Goal: Task Accomplishment & Management: Complete application form

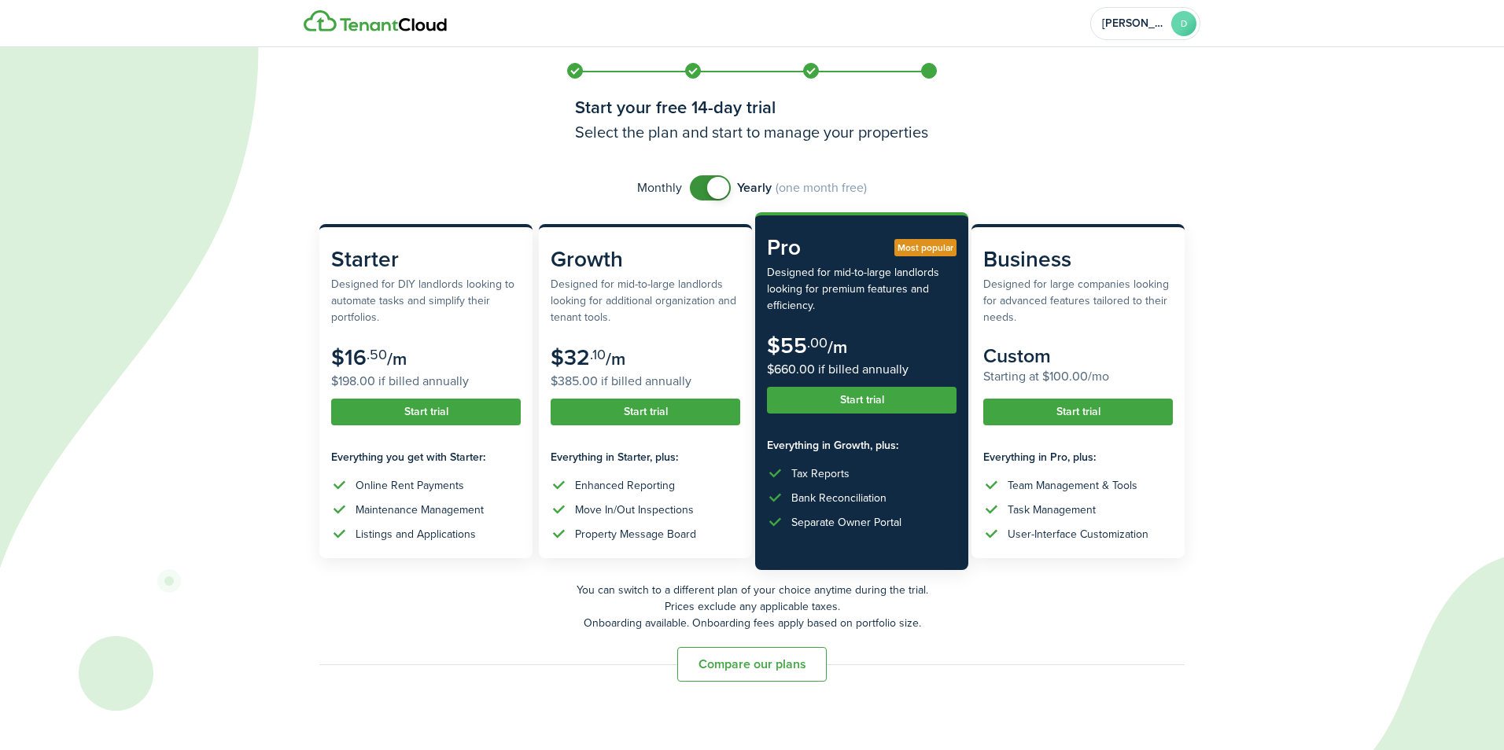
click at [709, 189] on span at bounding box center [718, 188] width 22 height 22
click at [700, 190] on span at bounding box center [703, 188] width 22 height 22
click at [713, 190] on span at bounding box center [718, 188] width 22 height 22
click at [713, 190] on span at bounding box center [703, 188] width 22 height 22
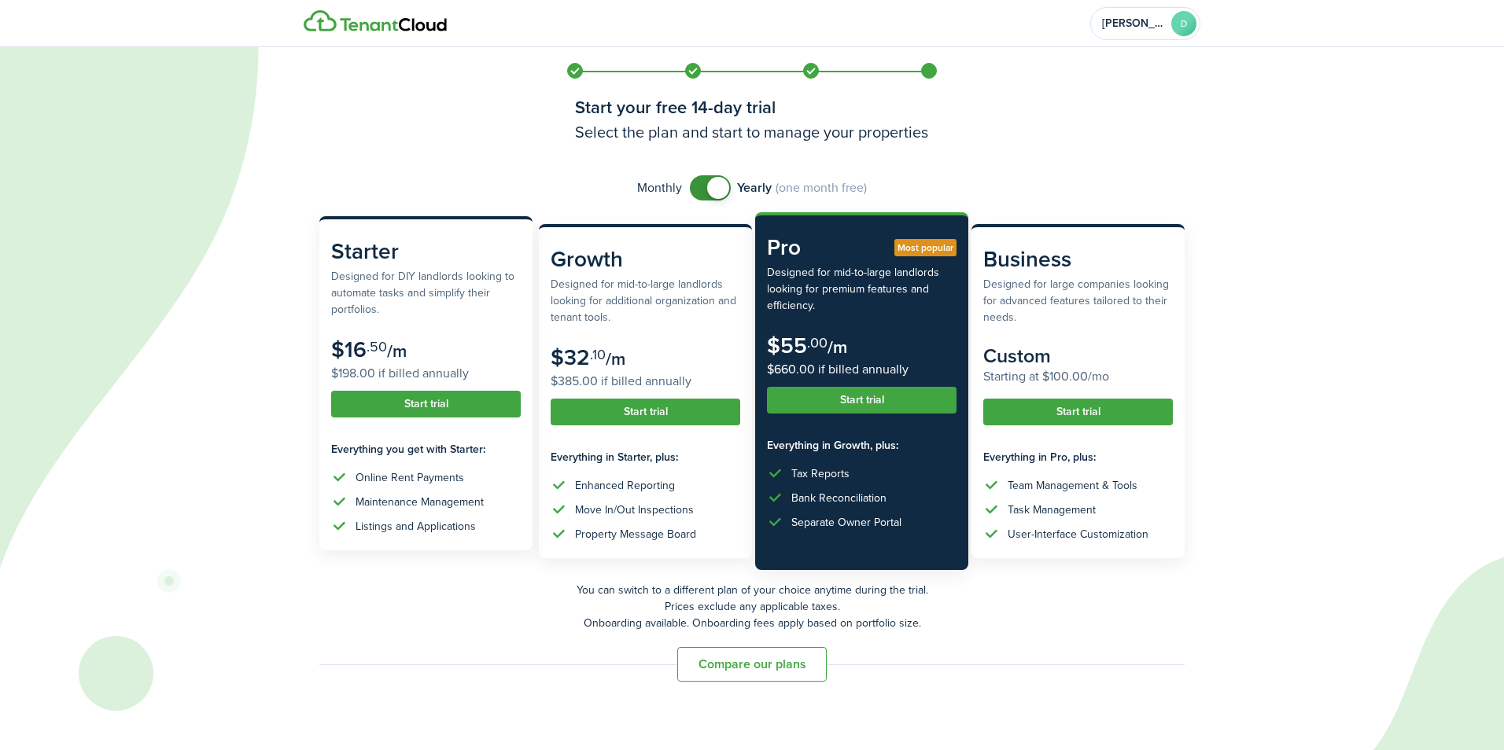
click at [426, 405] on button "Start trial" at bounding box center [426, 404] width 190 height 27
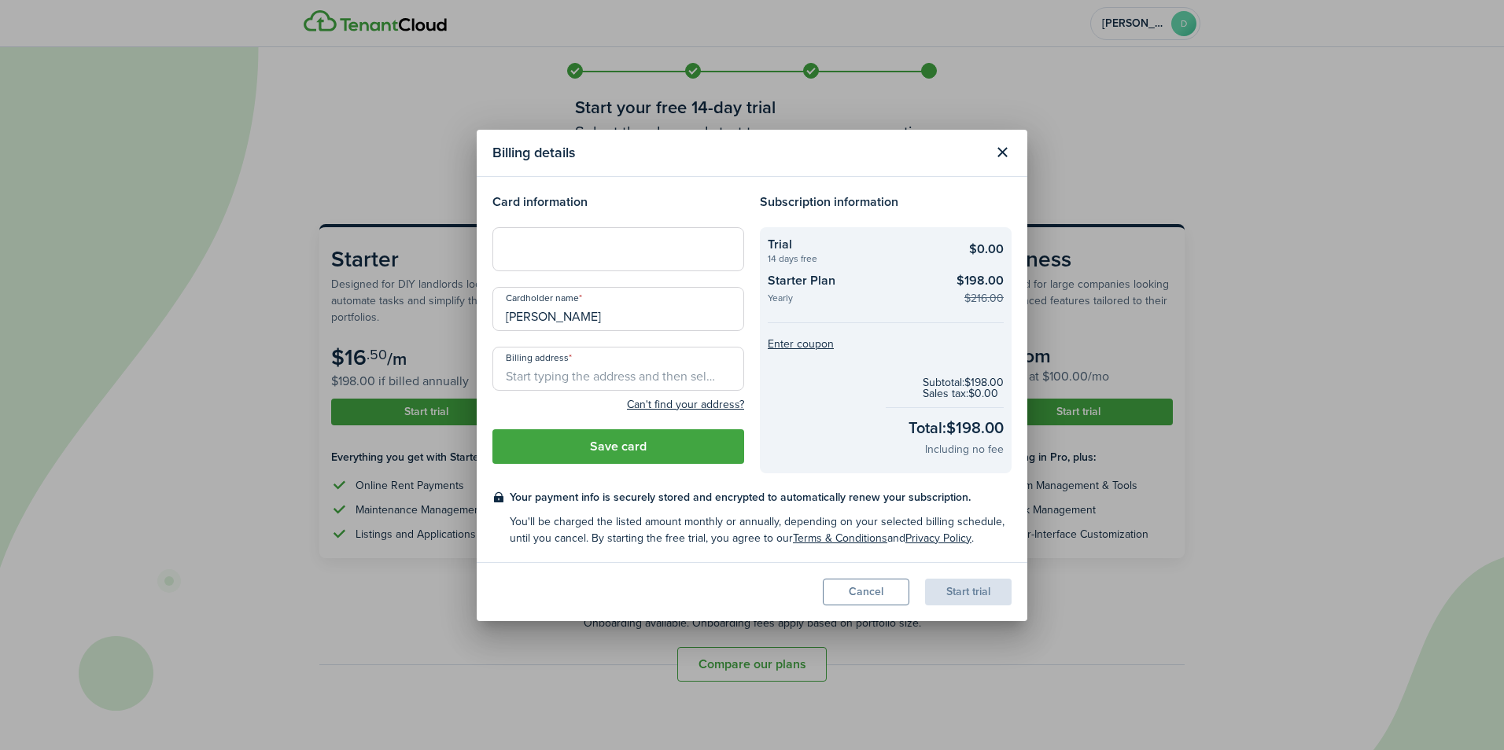
click at [586, 255] on loading-skeleton at bounding box center [618, 249] width 252 height 44
drag, startPoint x: 945, startPoint y: 416, endPoint x: 993, endPoint y: 422, distance: 48.4
click at [993, 422] on checkout-total "Subtotal: $198.00 Sales tax: $0.00 Total: $198.00 Including no fee" at bounding box center [886, 418] width 236 height 104
click at [1000, 154] on button "Close modal" at bounding box center [1002, 152] width 27 height 27
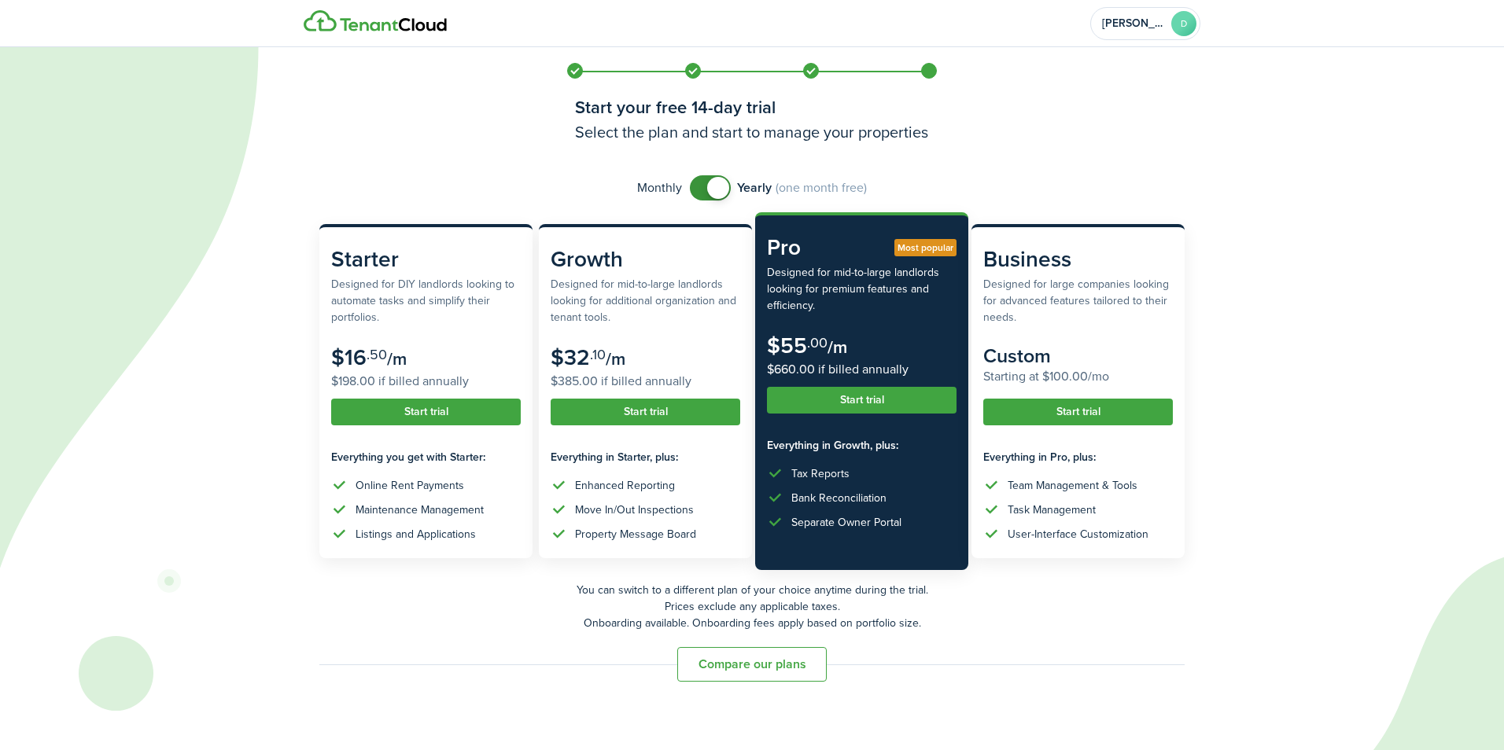
checkbox input "false"
click at [713, 188] on span at bounding box center [718, 188] width 22 height 22
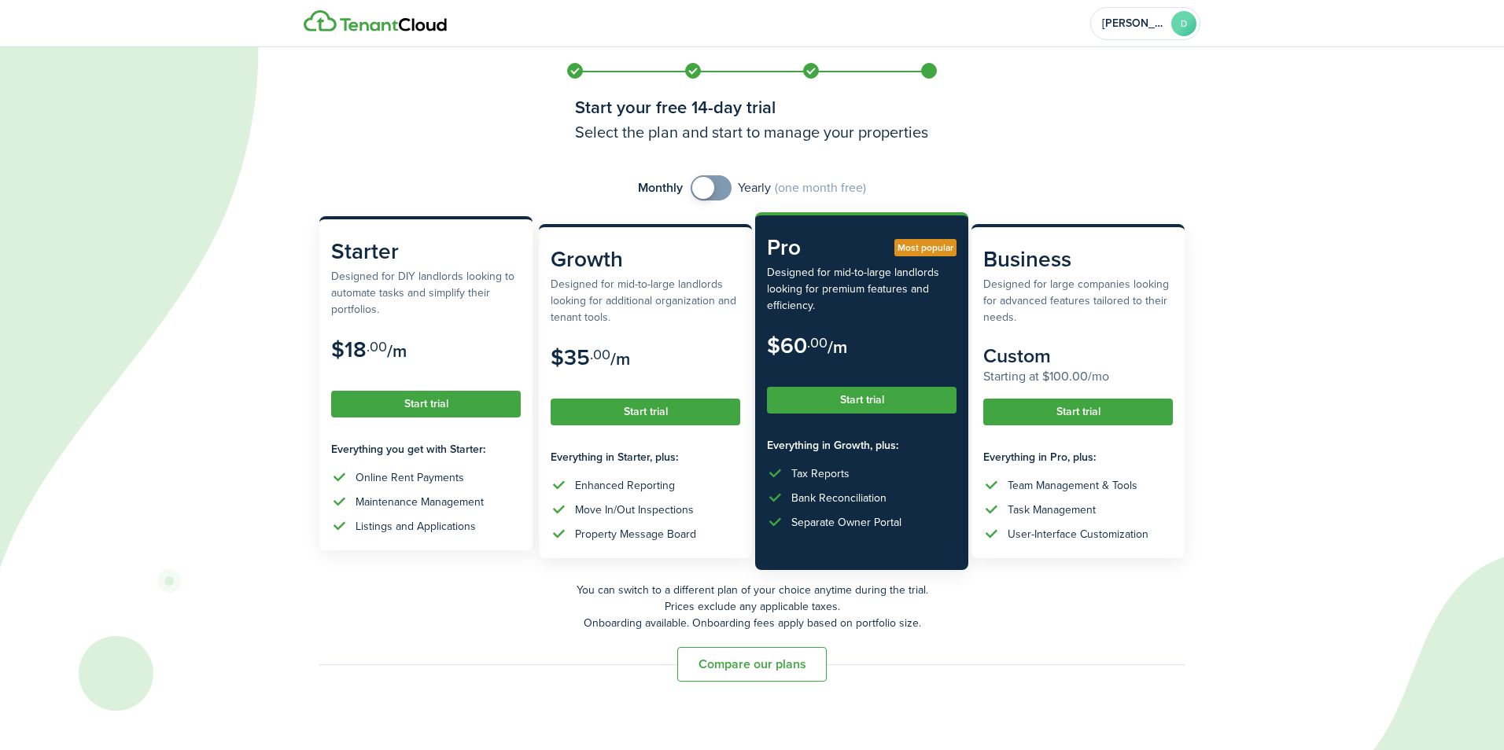
click at [426, 404] on button "Start trial" at bounding box center [426, 404] width 190 height 27
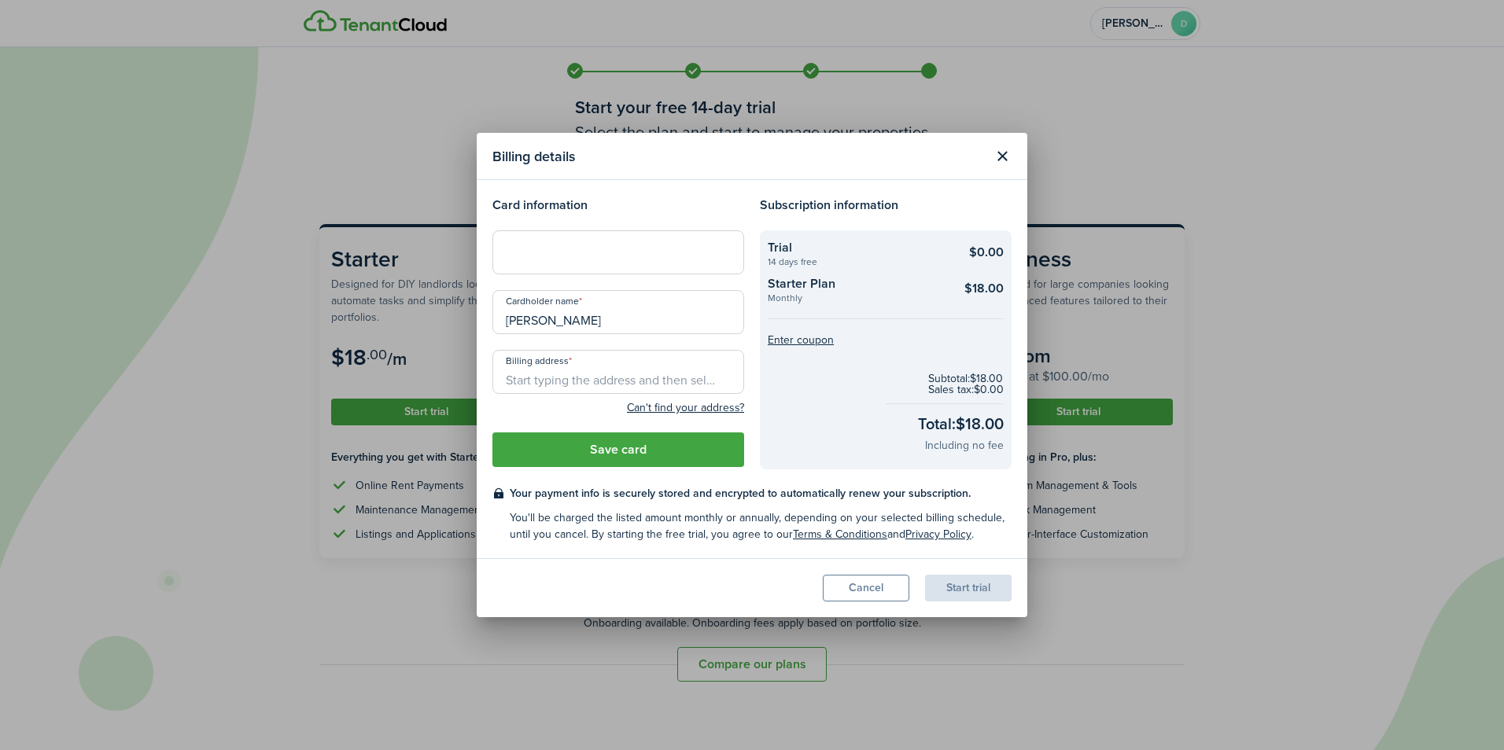
click at [546, 371] on input "Billing address" at bounding box center [618, 372] width 252 height 44
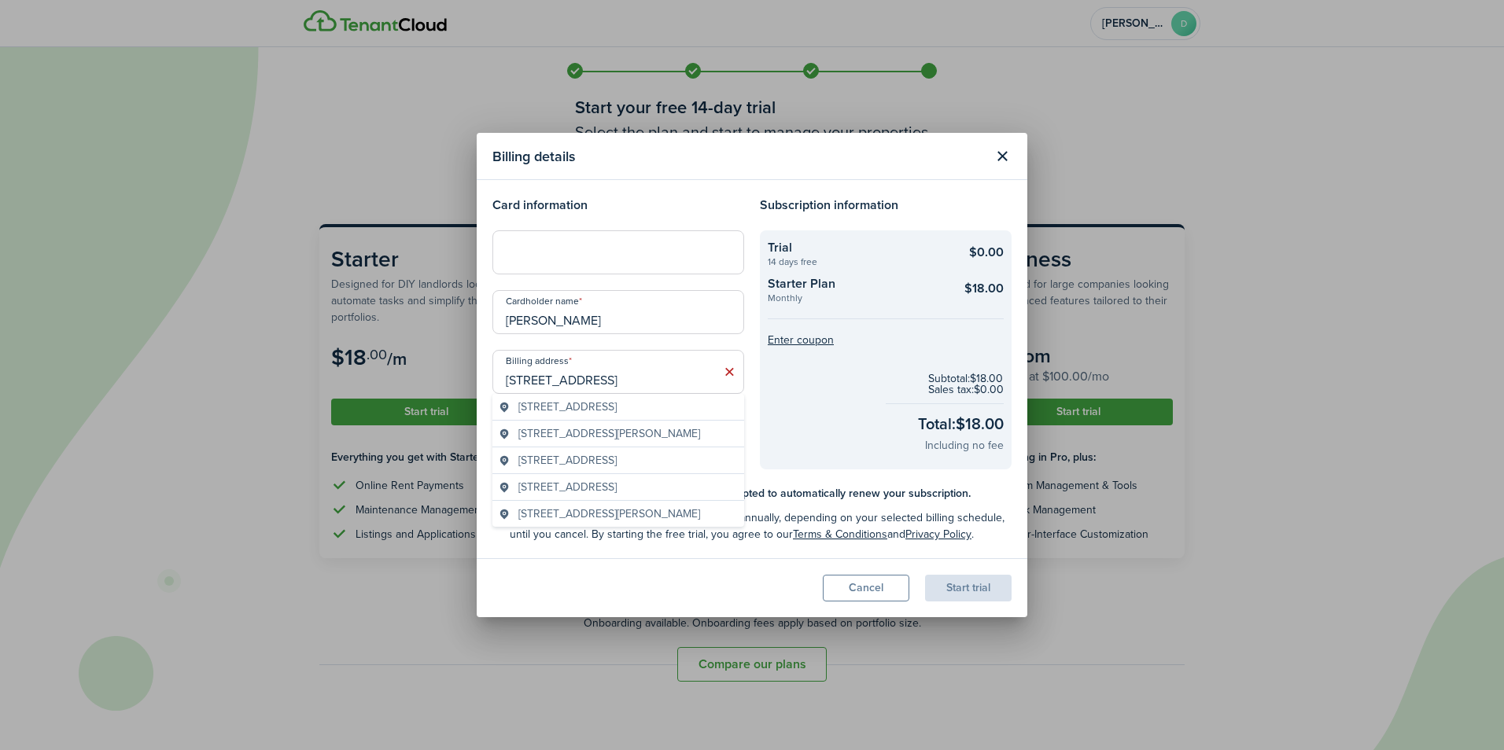
click at [617, 459] on span "[STREET_ADDRESS]" at bounding box center [567, 460] width 98 height 17
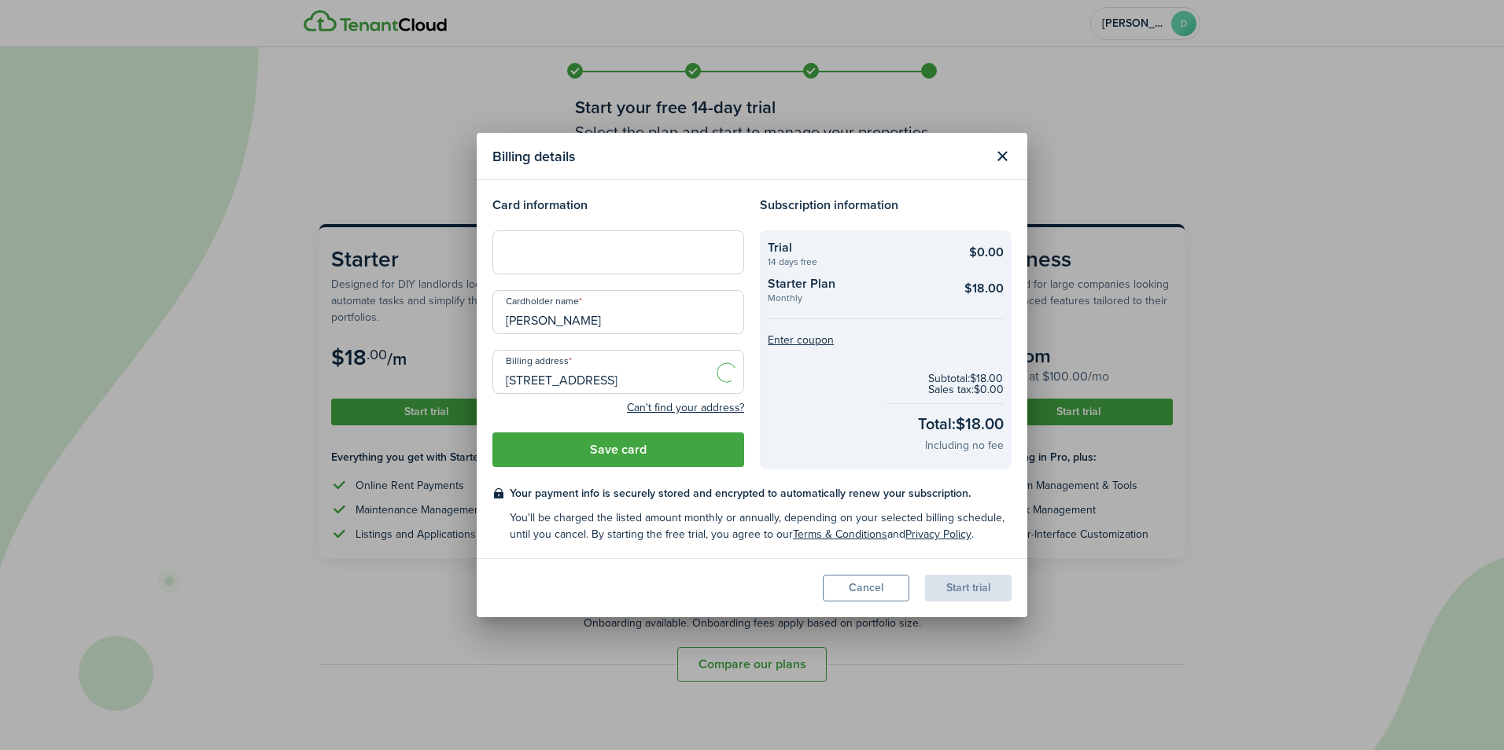
type input "[STREET_ADDRESS]"
click at [830, 330] on checkout-info-bg "Trial 14 days free $0.00 Starter Plan Monthly $18.00 Enter coupon Subtotal: $18…" at bounding box center [886, 349] width 252 height 239
drag, startPoint x: 830, startPoint y: 330, endPoint x: 677, endPoint y: 312, distance: 153.7
click at [677, 312] on input "[PERSON_NAME]" at bounding box center [618, 312] width 252 height 44
click at [550, 319] on input "[PERSON_NAME]" at bounding box center [618, 312] width 252 height 44
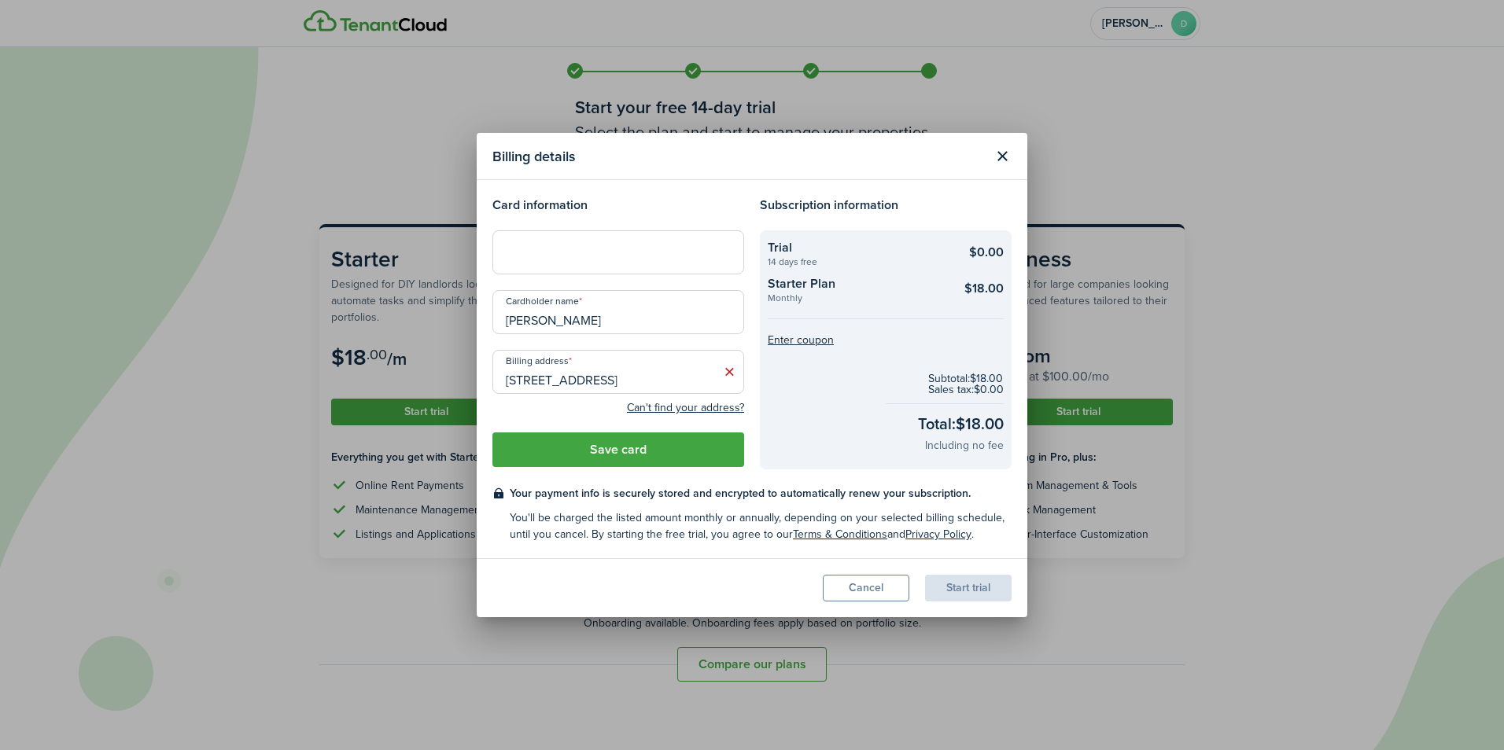
click at [701, 314] on input "[PERSON_NAME]" at bounding box center [618, 312] width 252 height 44
click at [705, 401] on button "Can't find your address?" at bounding box center [685, 408] width 117 height 16
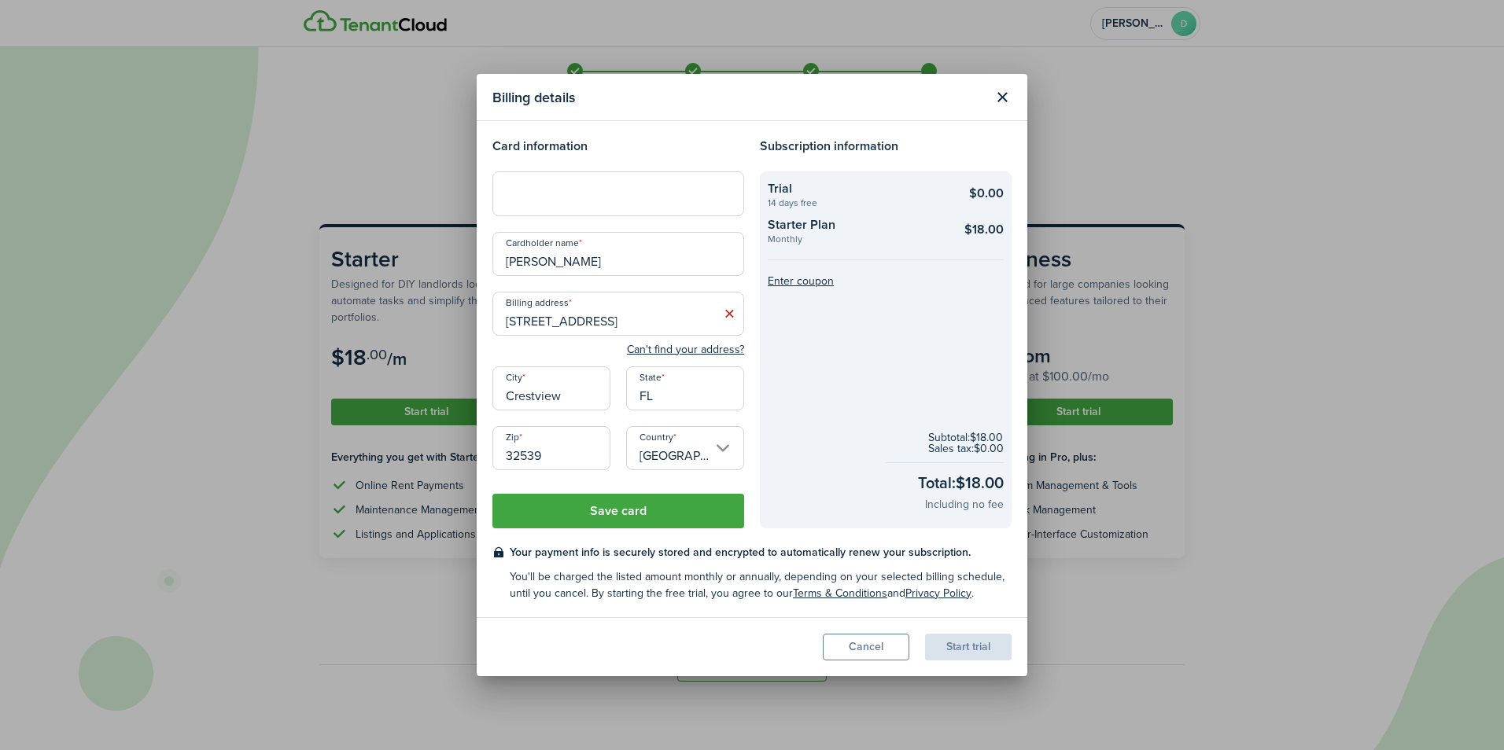
click at [702, 393] on input "FL" at bounding box center [685, 389] width 118 height 44
click at [764, 351] on checkout-info-bg "Trial 14 days free $0.00 Starter Plan Monthly $18.00 Enter coupon Subtotal: $18…" at bounding box center [886, 349] width 252 height 356
click at [660, 503] on button "Save card" at bounding box center [618, 511] width 252 height 35
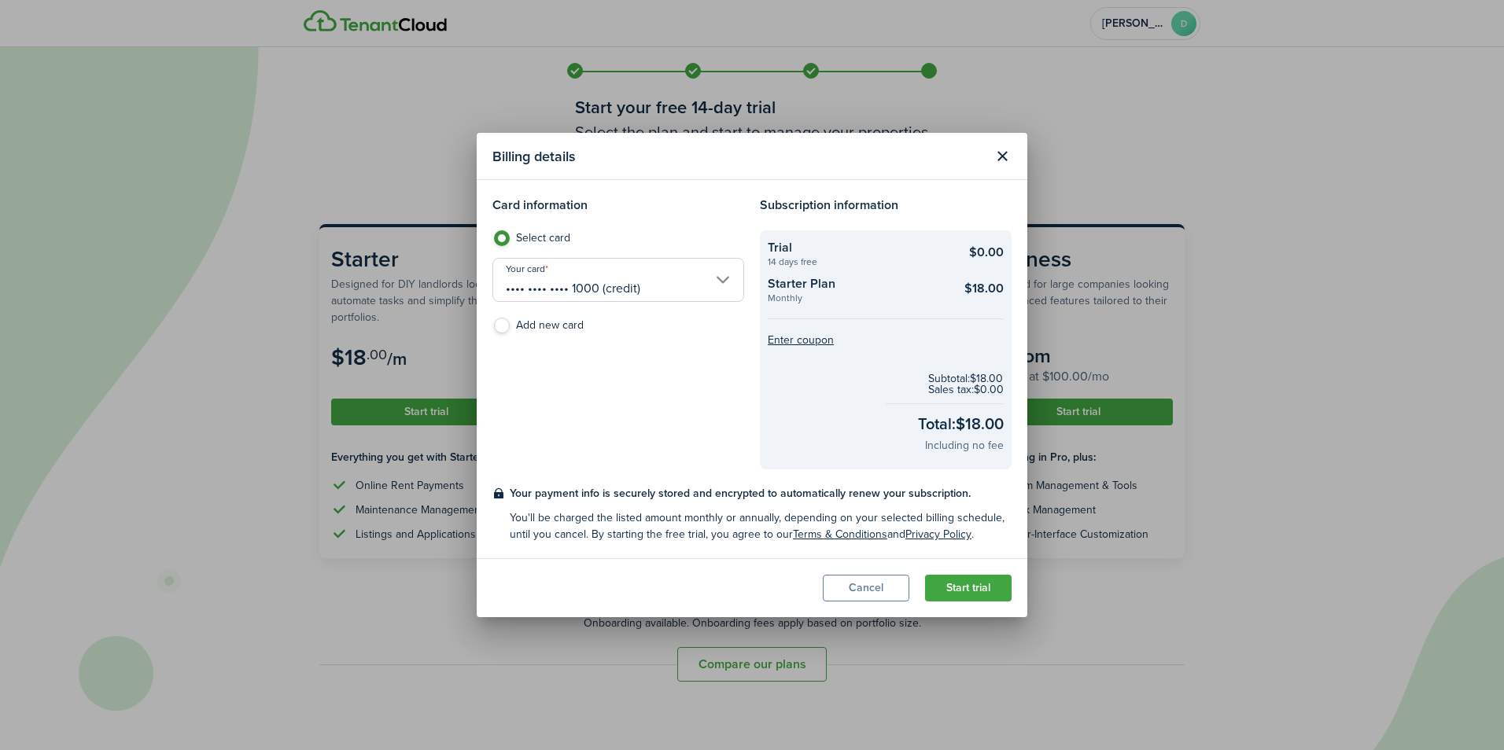
click at [959, 588] on button "Start trial" at bounding box center [968, 588] width 87 height 27
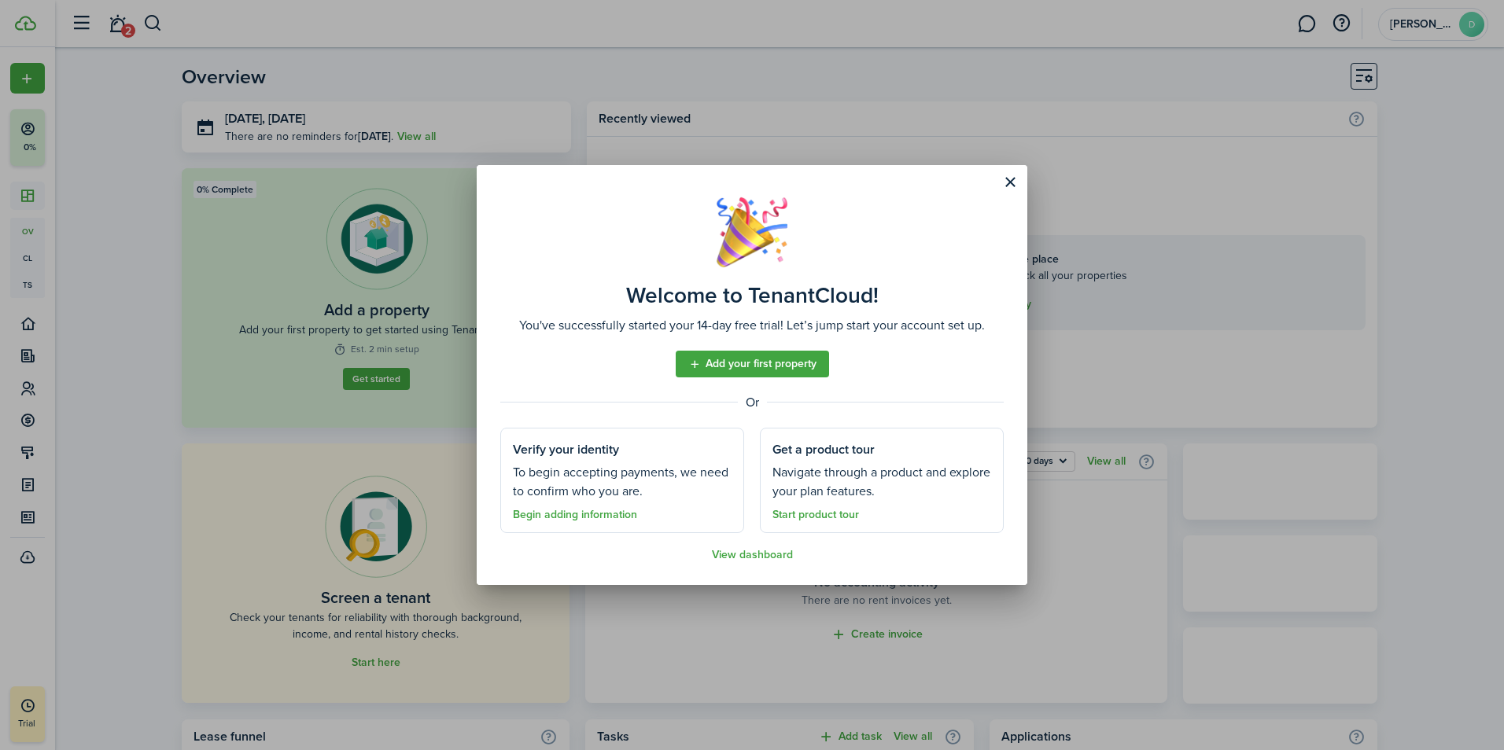
click at [781, 359] on link "Add your first property" at bounding box center [752, 364] width 153 height 27
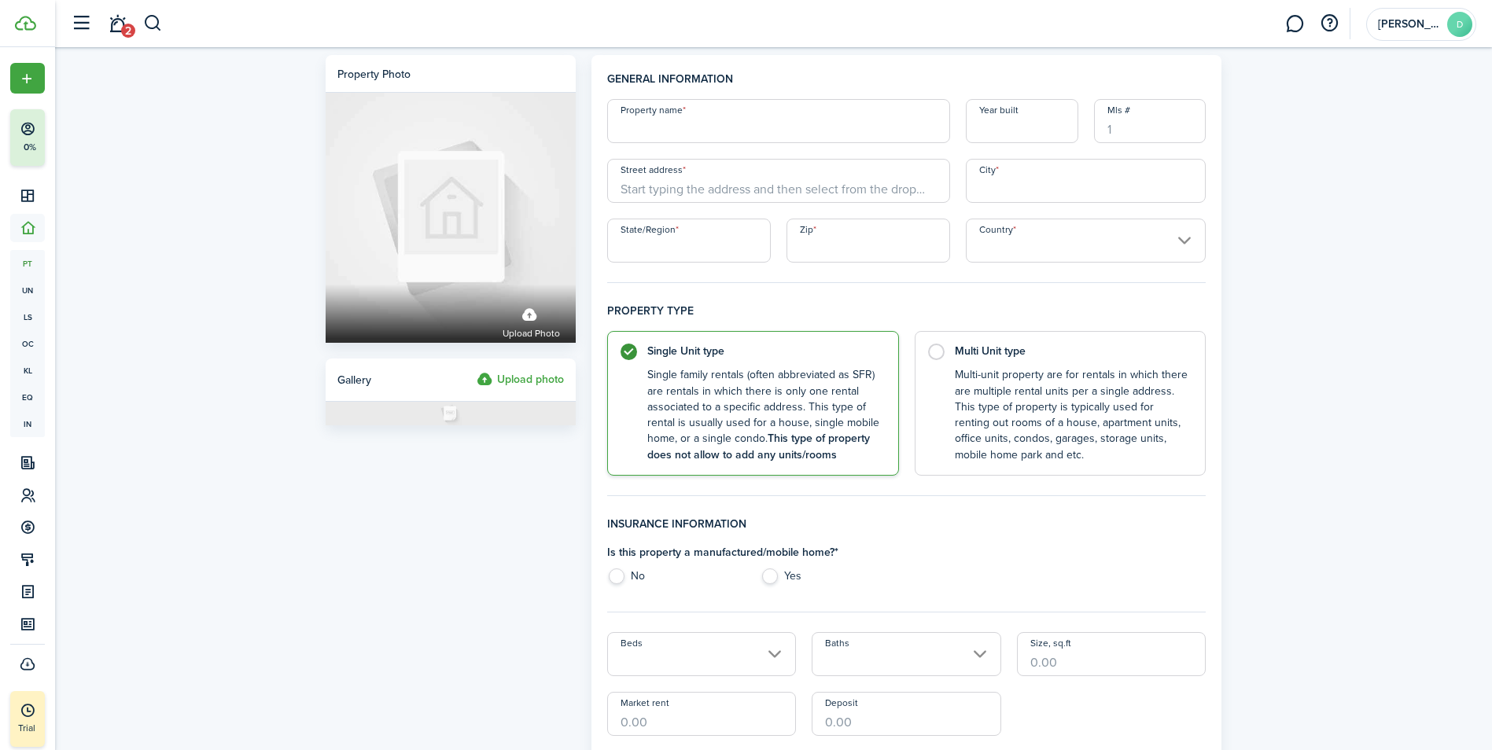
click at [687, 129] on input "Property name" at bounding box center [778, 121] width 343 height 44
type input "Brook Estate"
click at [733, 183] on input "Street address" at bounding box center [778, 181] width 343 height 44
type input "[STREET_ADDRESS]"
type input "Crestview"
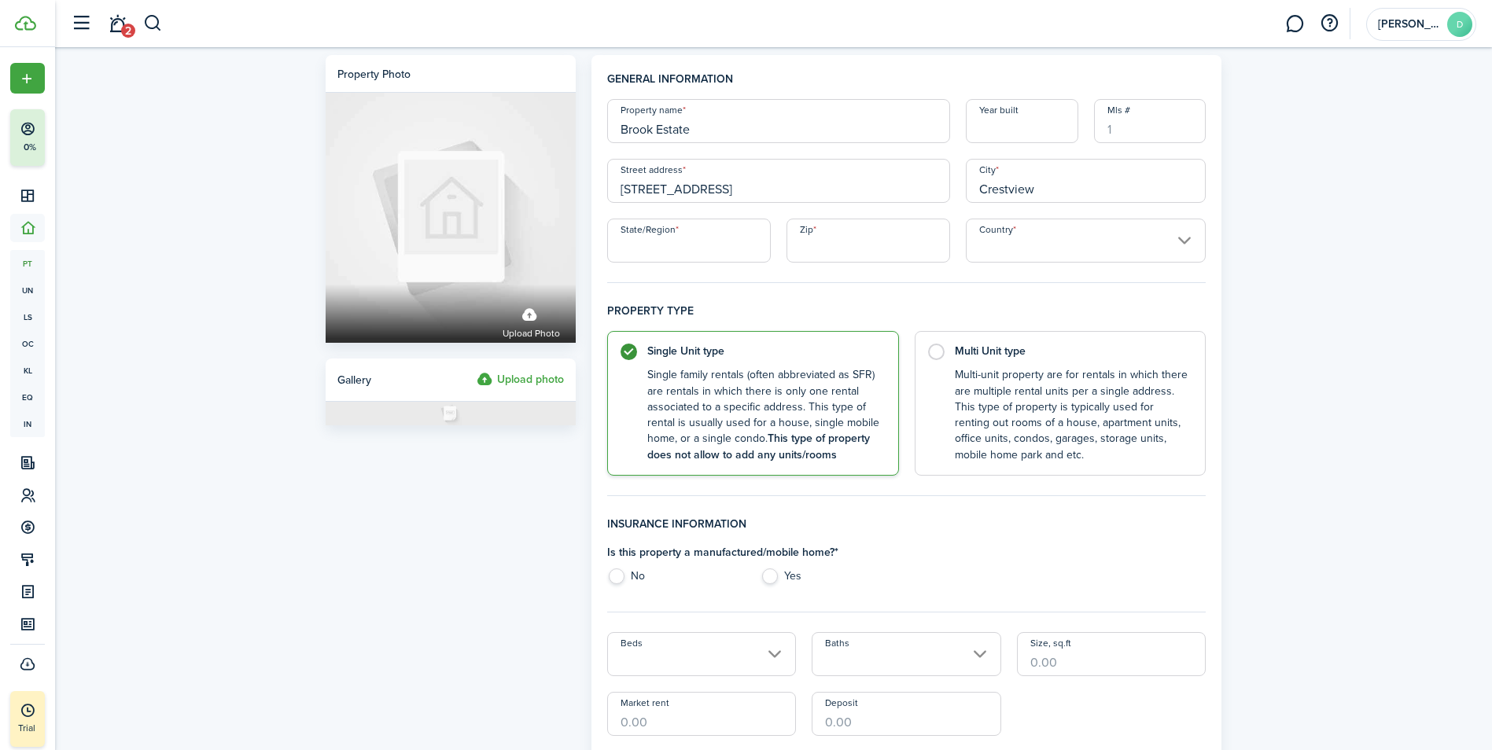
type input "FL"
type input "32539"
type input "[GEOGRAPHIC_DATA]"
click at [1029, 123] on input "Year built" at bounding box center [1022, 121] width 112 height 44
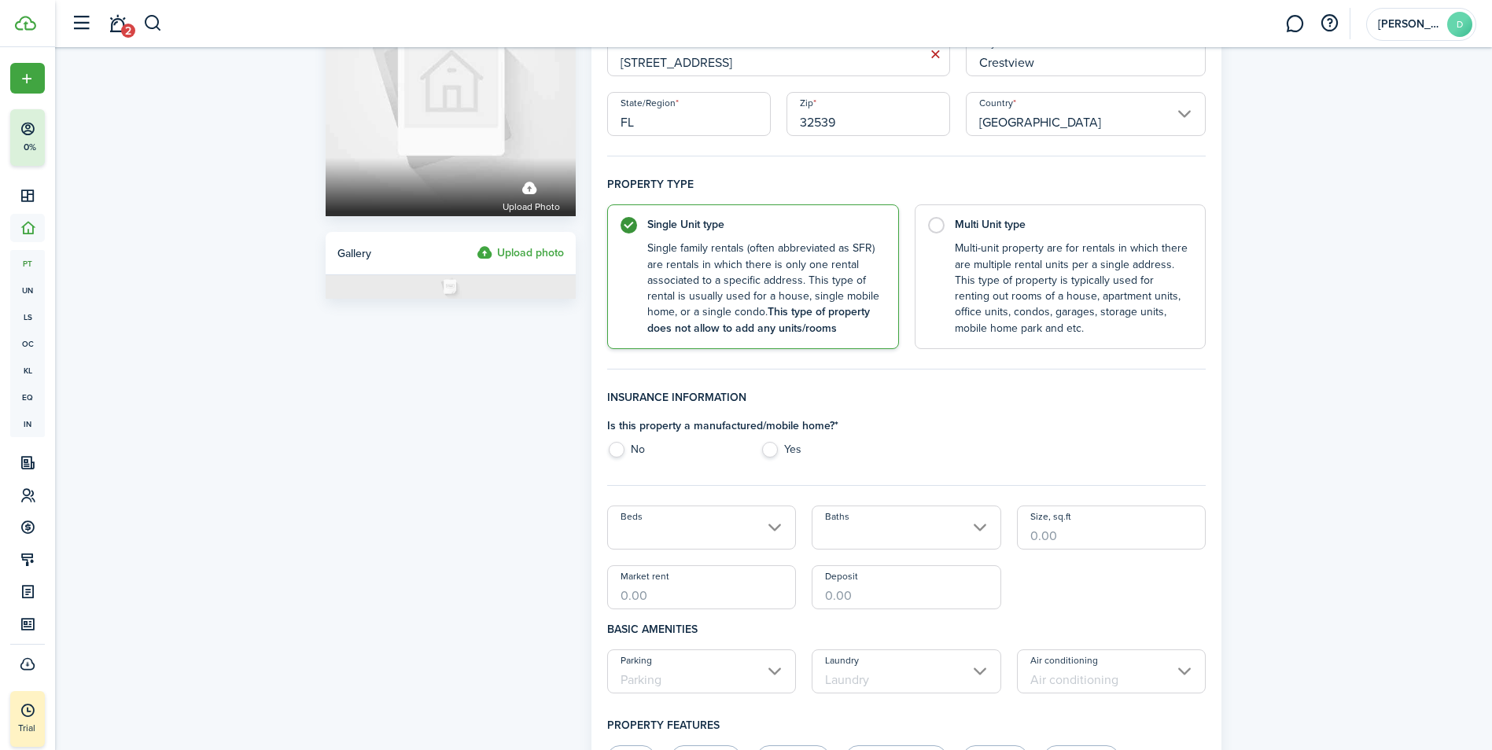
scroll to position [236, 0]
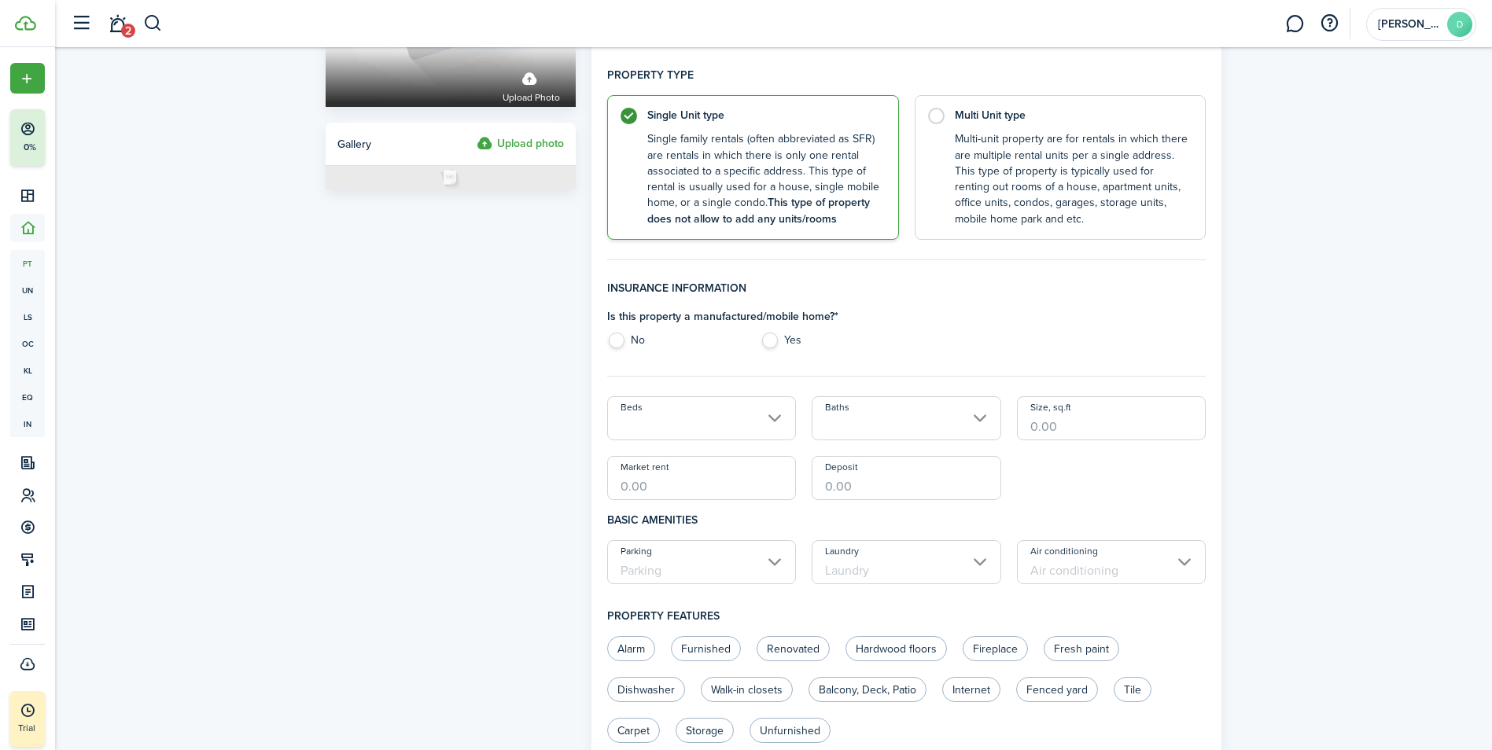
type input "2017"
drag, startPoint x: 615, startPoint y: 337, endPoint x: 627, endPoint y: 336, distance: 11.9
click at [616, 337] on label "No" at bounding box center [676, 345] width 138 height 24
radio input "true"
click at [739, 413] on input "Beds" at bounding box center [702, 418] width 190 height 44
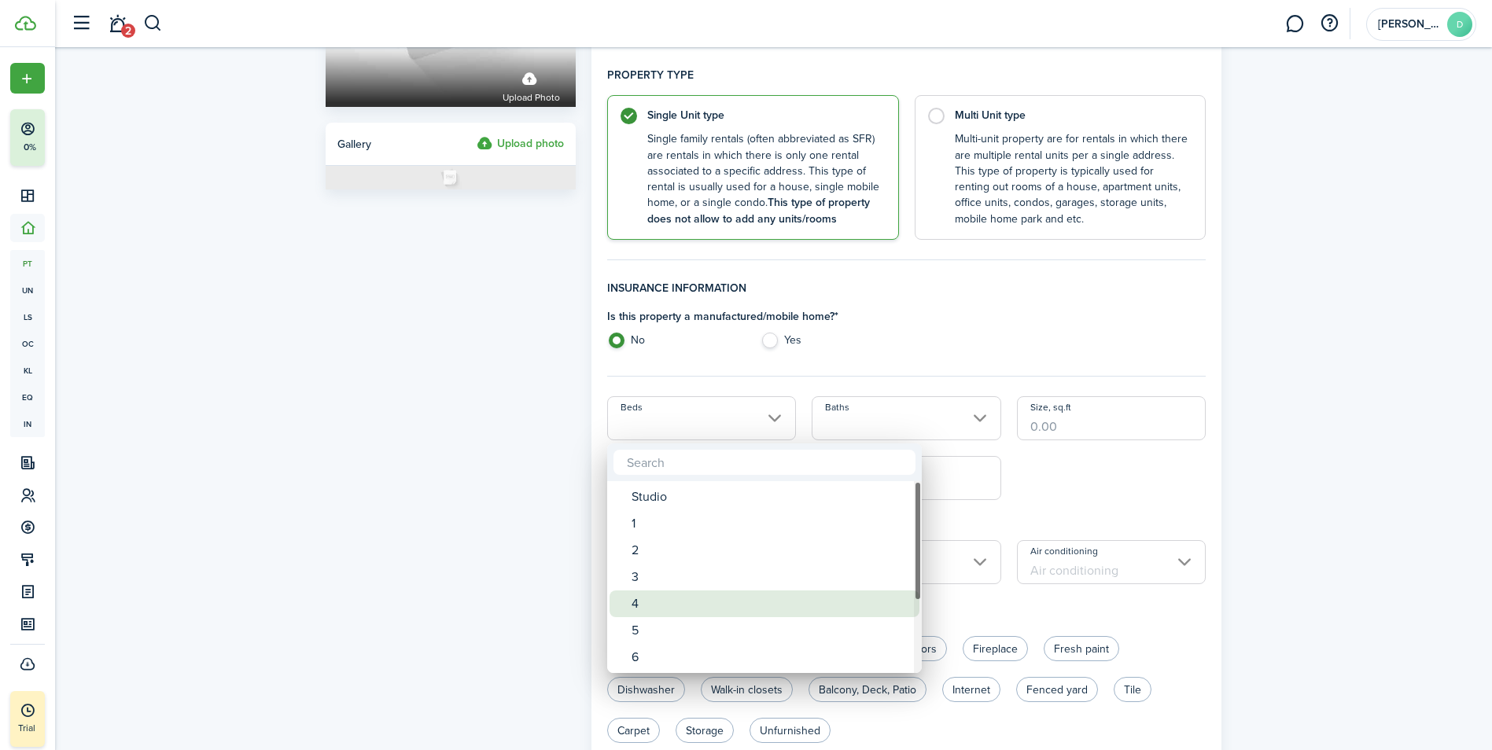
click at [699, 601] on div "4" at bounding box center [771, 604] width 278 height 27
type input "4"
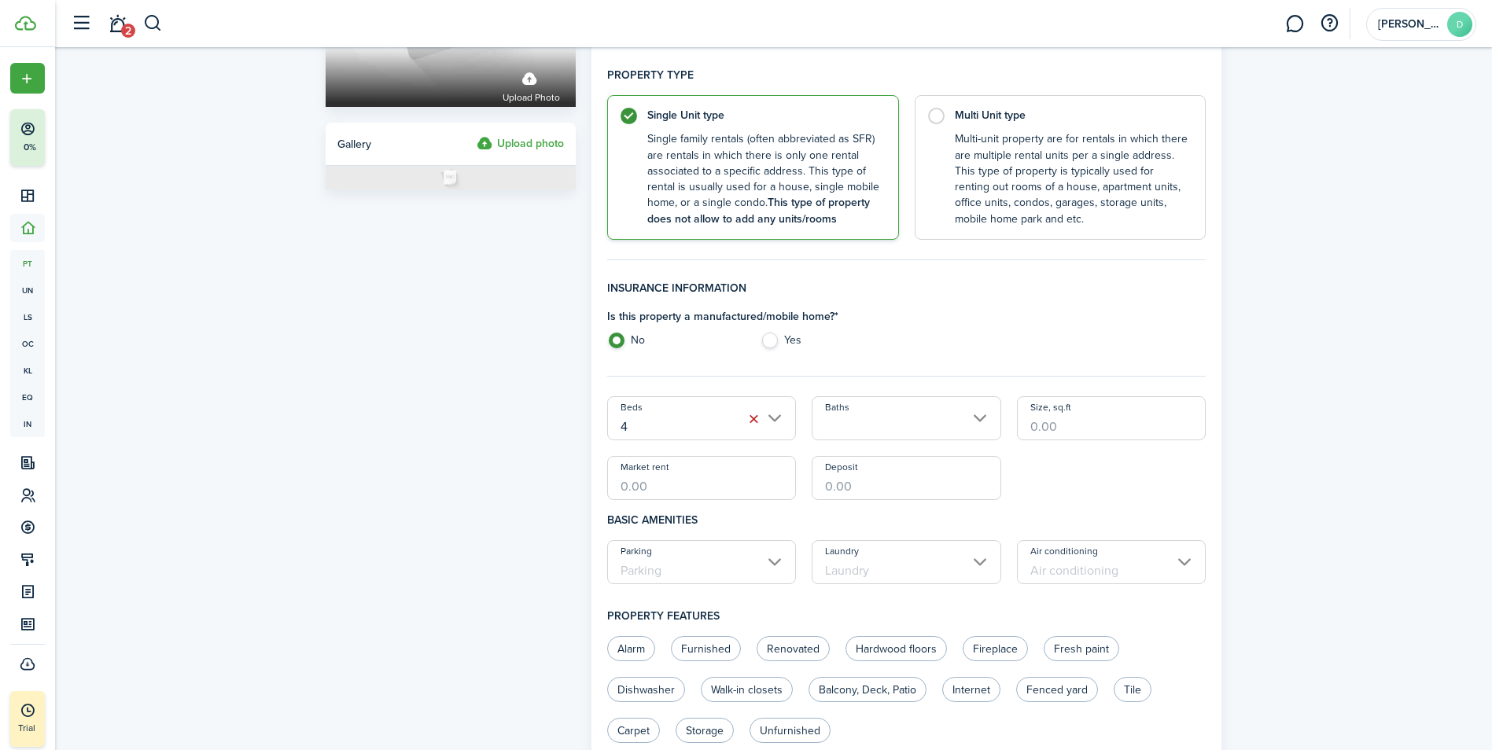
click at [945, 414] on input "Baths" at bounding box center [907, 418] width 190 height 44
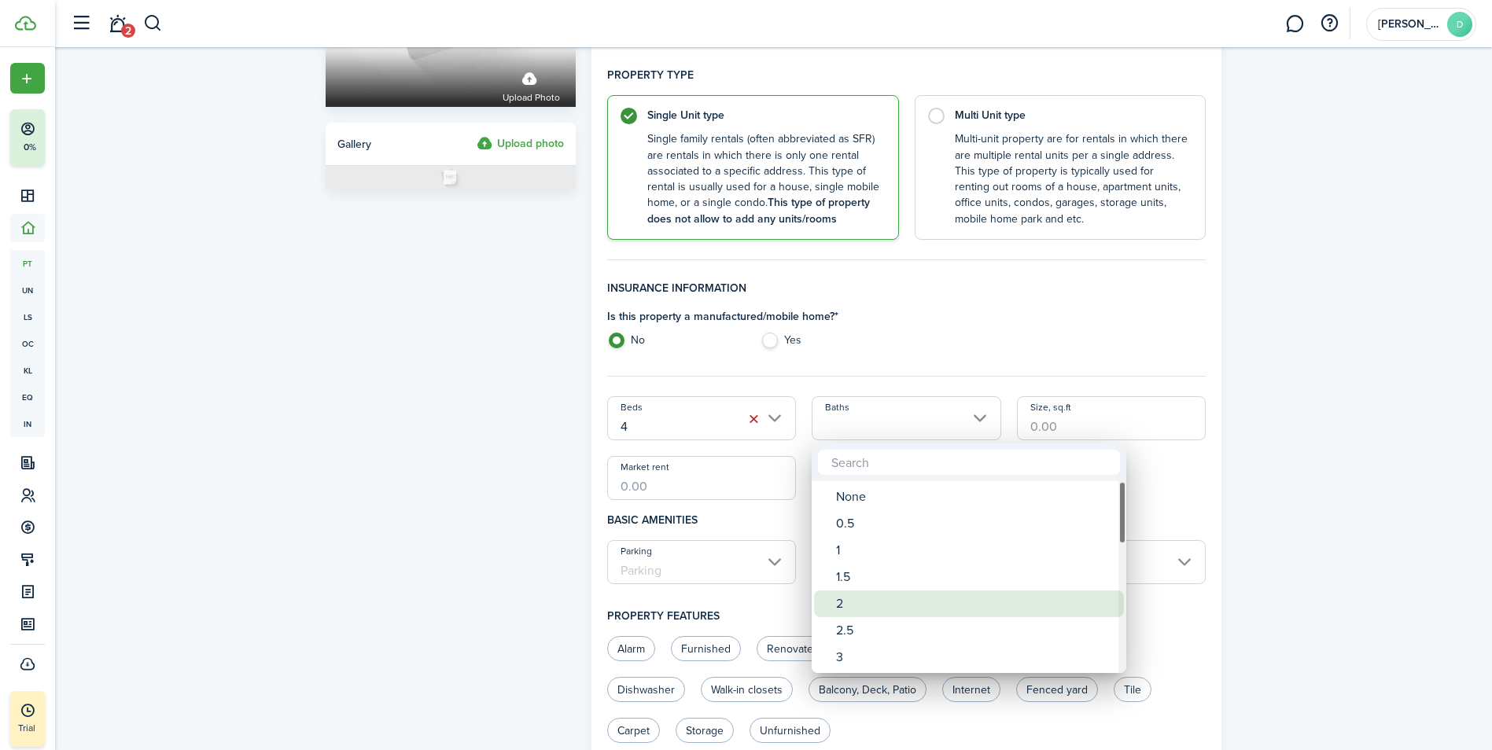
click at [869, 596] on div "2" at bounding box center [975, 604] width 278 height 27
type input "2"
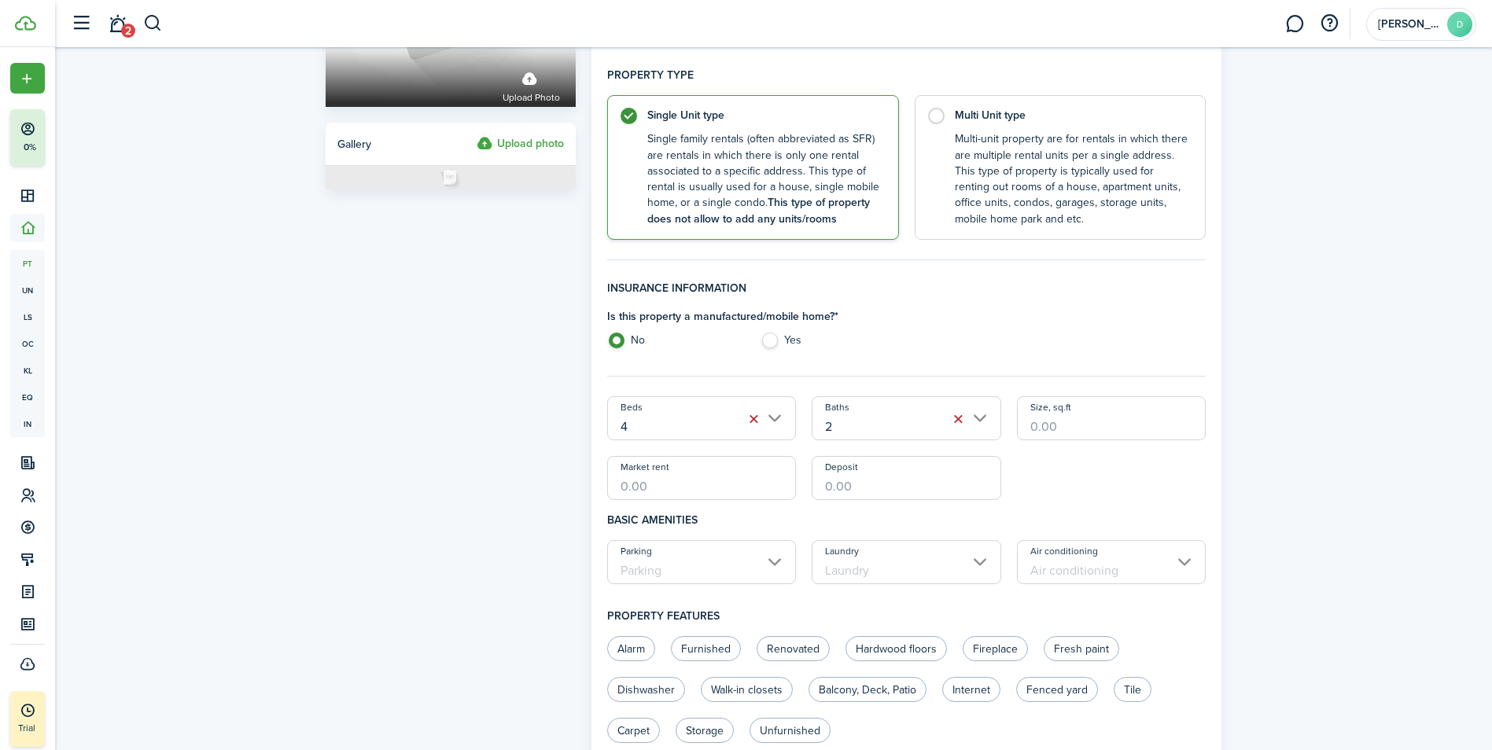
click at [1124, 430] on input "Size, sq.ft" at bounding box center [1112, 418] width 190 height 44
type input "2,049"
click at [711, 480] on input "Market rent" at bounding box center [702, 478] width 190 height 44
type input "$2,100.00"
click at [859, 481] on input "Deposit" at bounding box center [907, 478] width 190 height 44
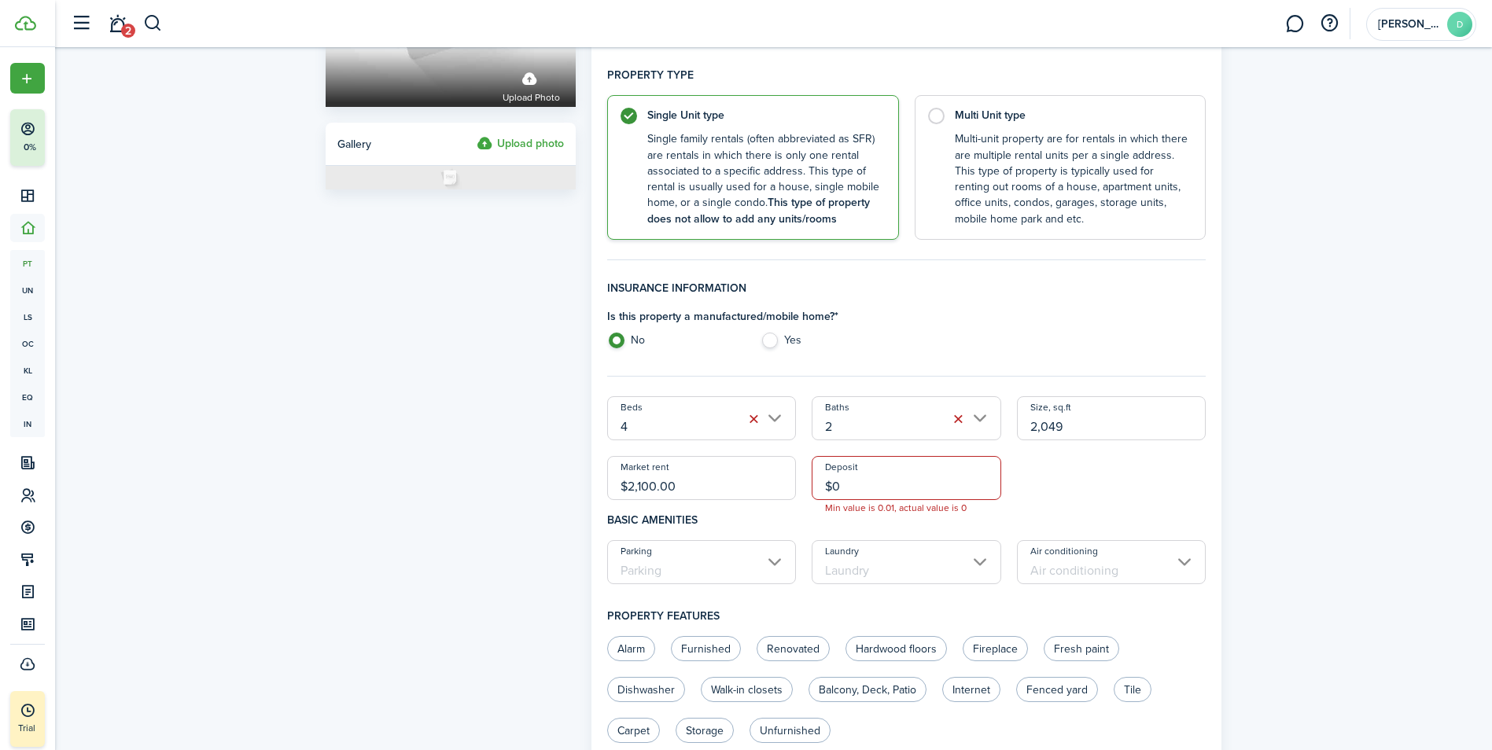
type input "$"
click at [769, 510] on h4 "Basic amenities" at bounding box center [906, 520] width 599 height 40
click at [762, 555] on input "Parking" at bounding box center [702, 562] width 190 height 44
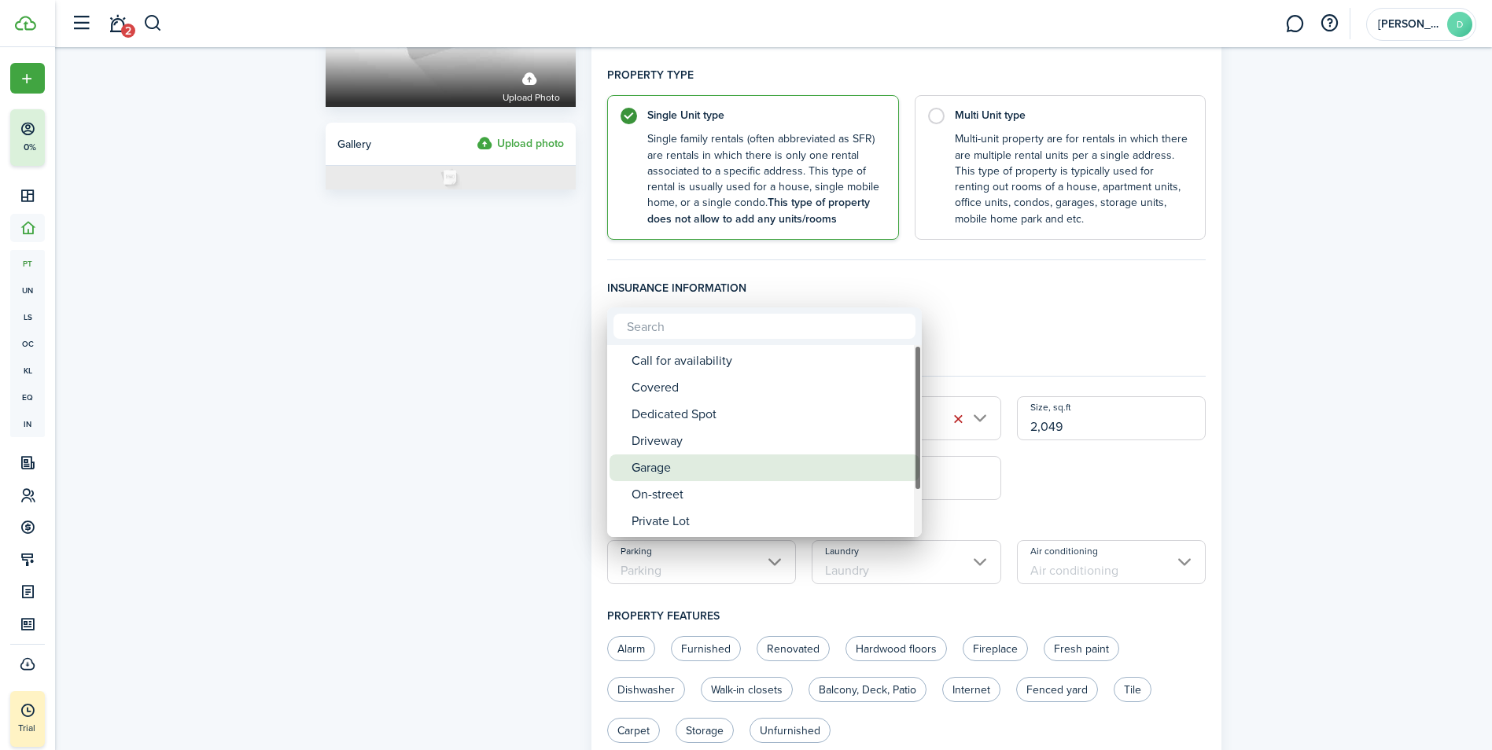
click at [701, 469] on div "Garage" at bounding box center [771, 468] width 278 height 27
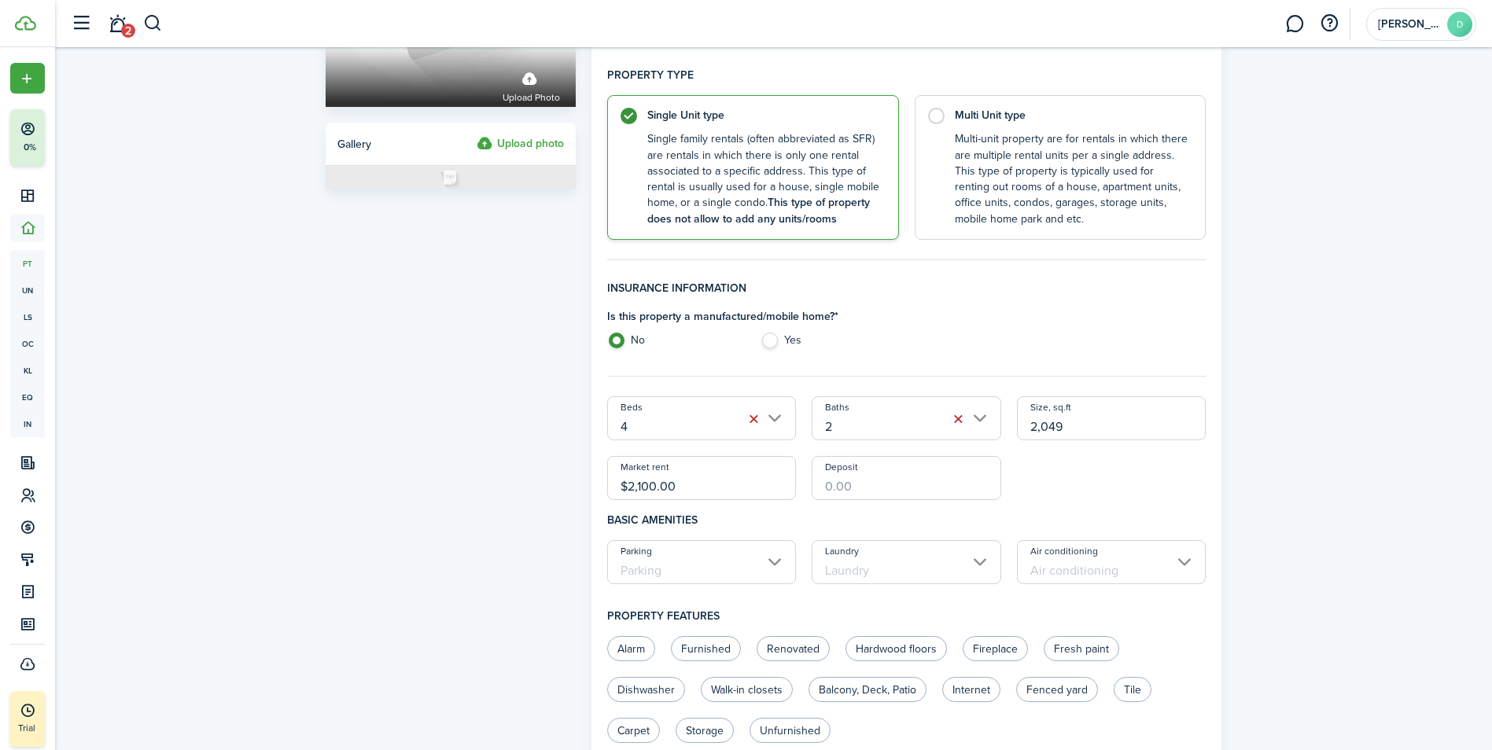
type input "Garage"
click at [956, 561] on input "Laundry" at bounding box center [907, 562] width 190 height 44
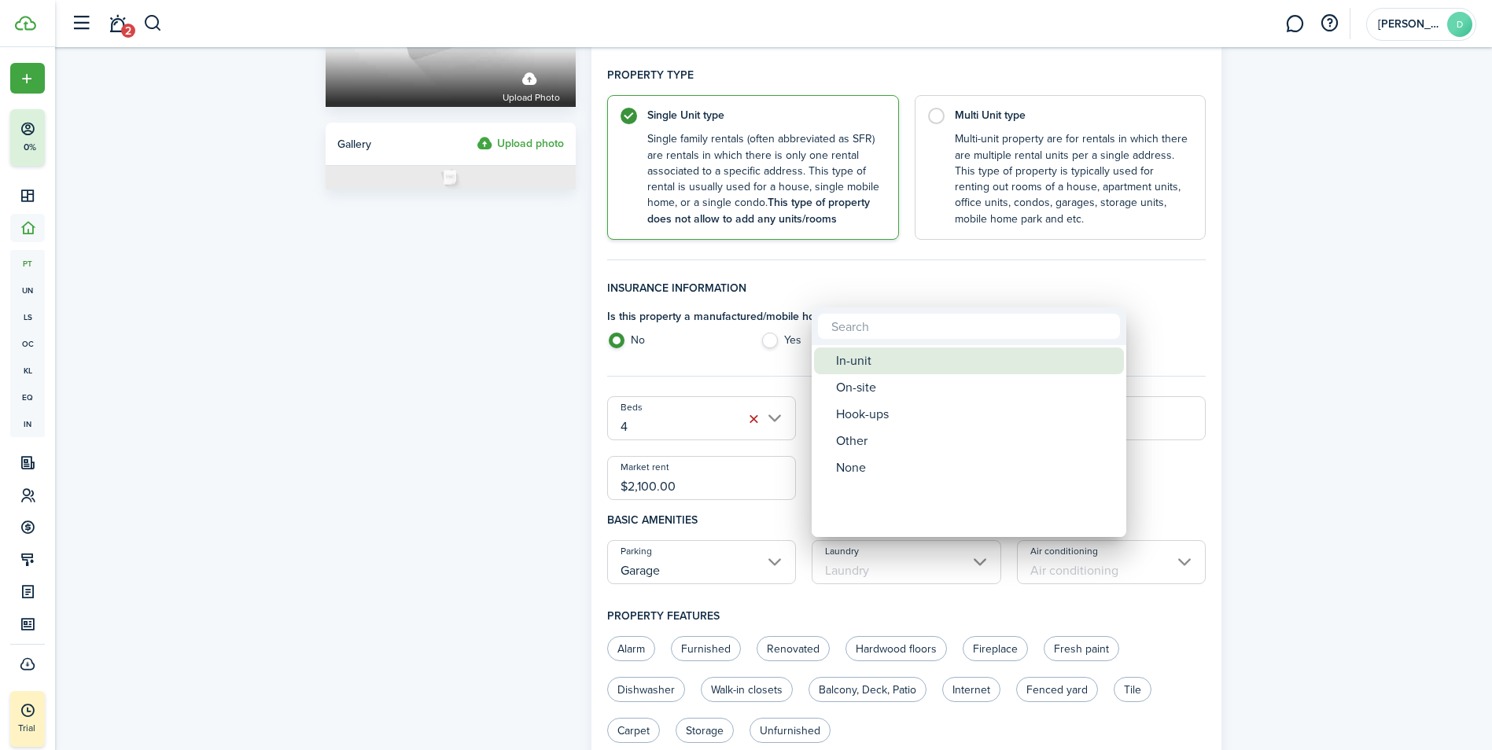
click at [897, 367] on div "In-unit" at bounding box center [975, 361] width 278 height 27
type input "In-unit"
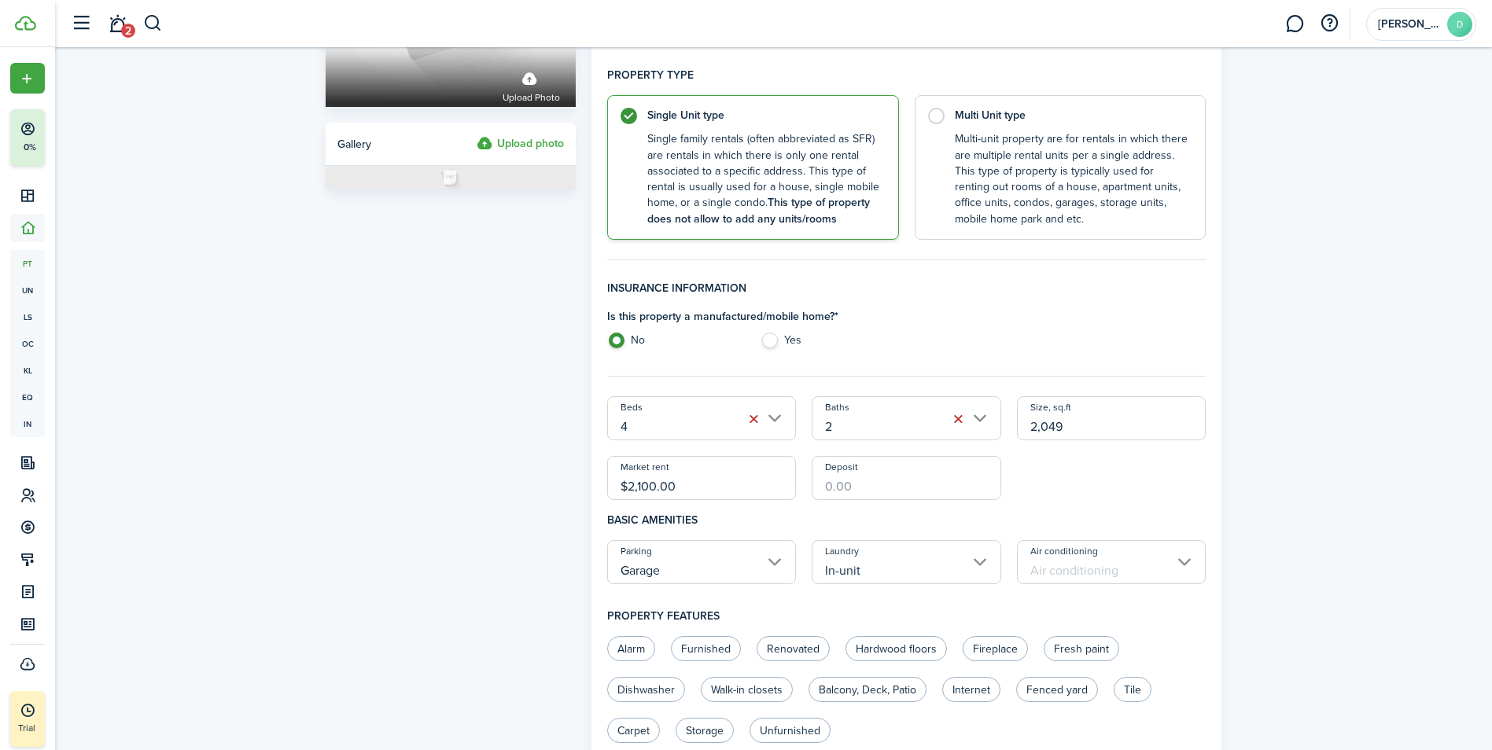
click at [1156, 550] on input "Air conditioning" at bounding box center [1112, 562] width 190 height 44
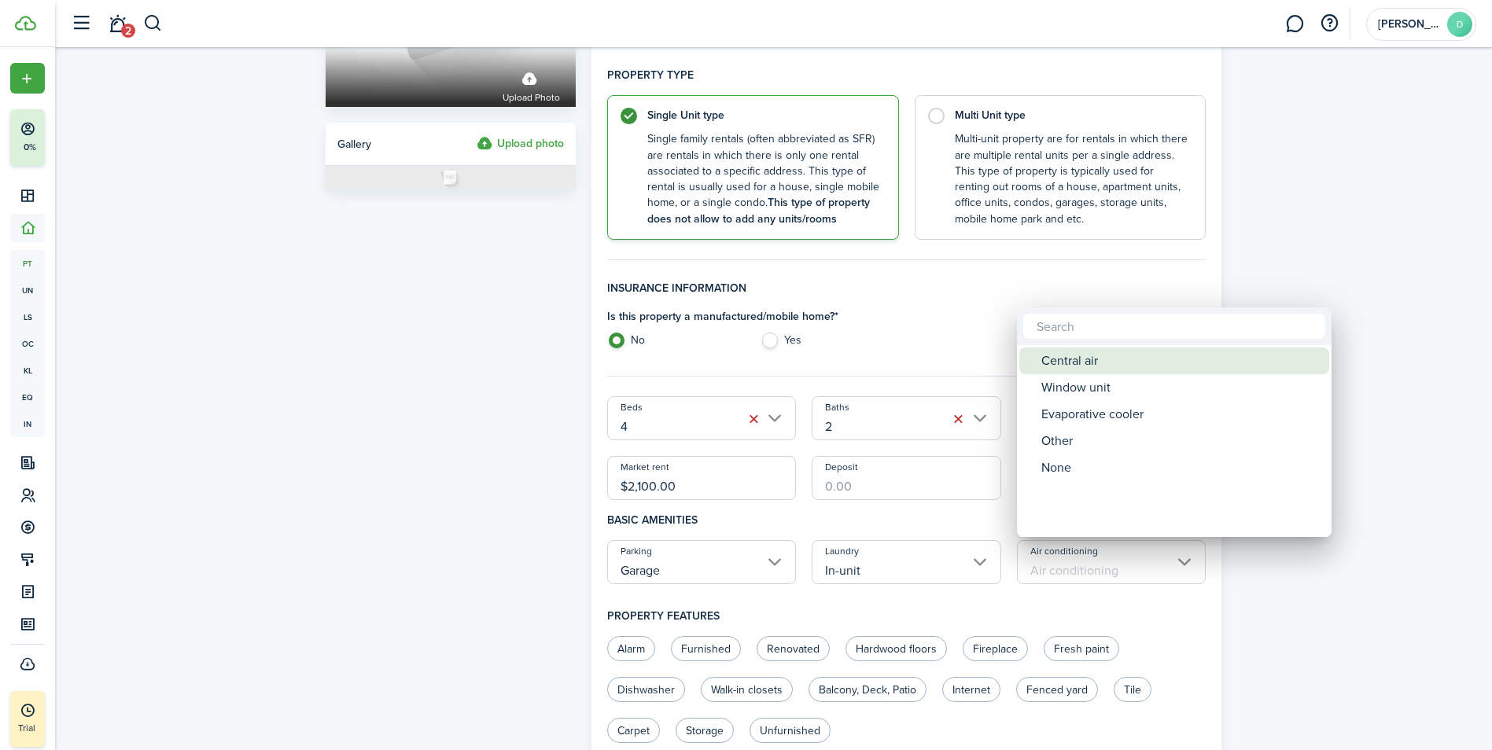
click at [1111, 363] on div "Central air" at bounding box center [1180, 361] width 278 height 27
type input "Central air"
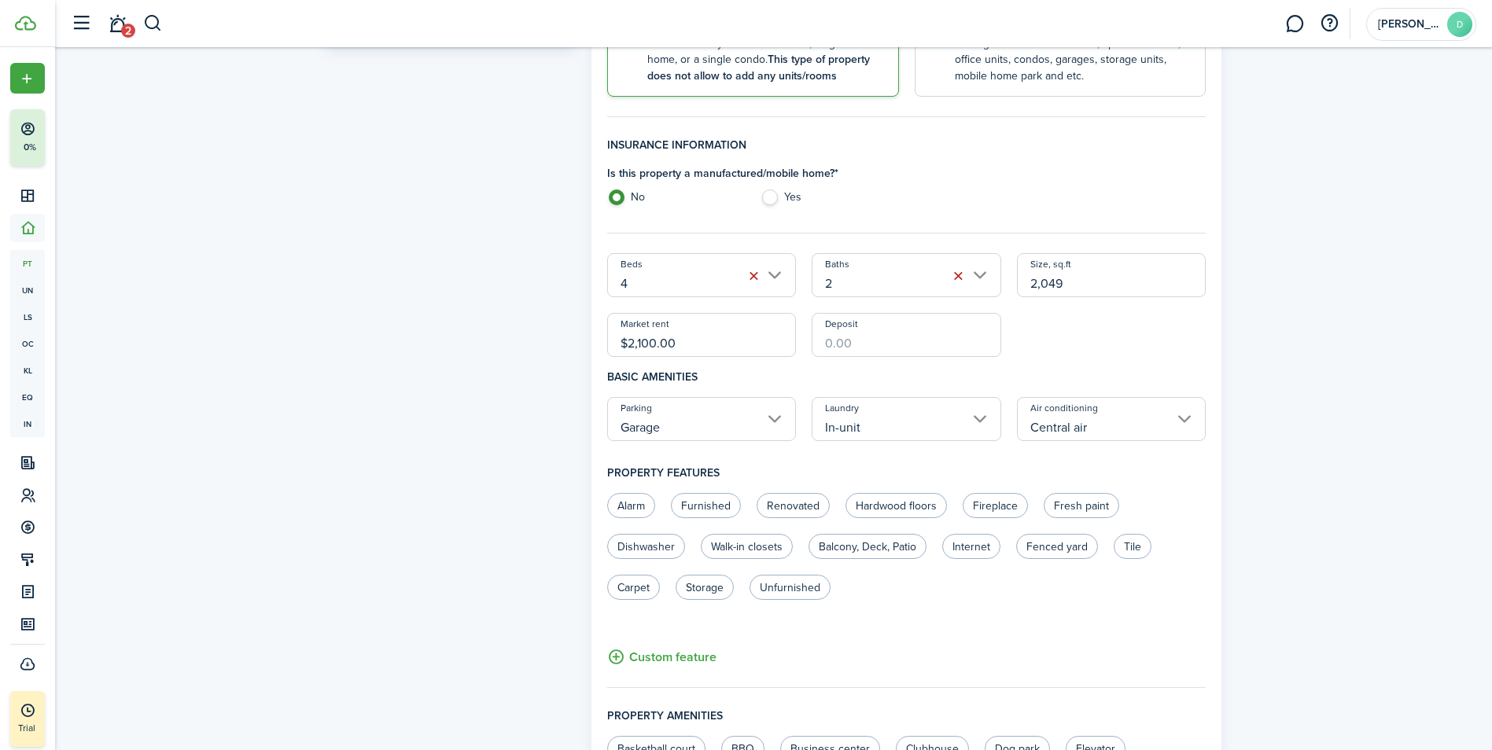
scroll to position [393, 0]
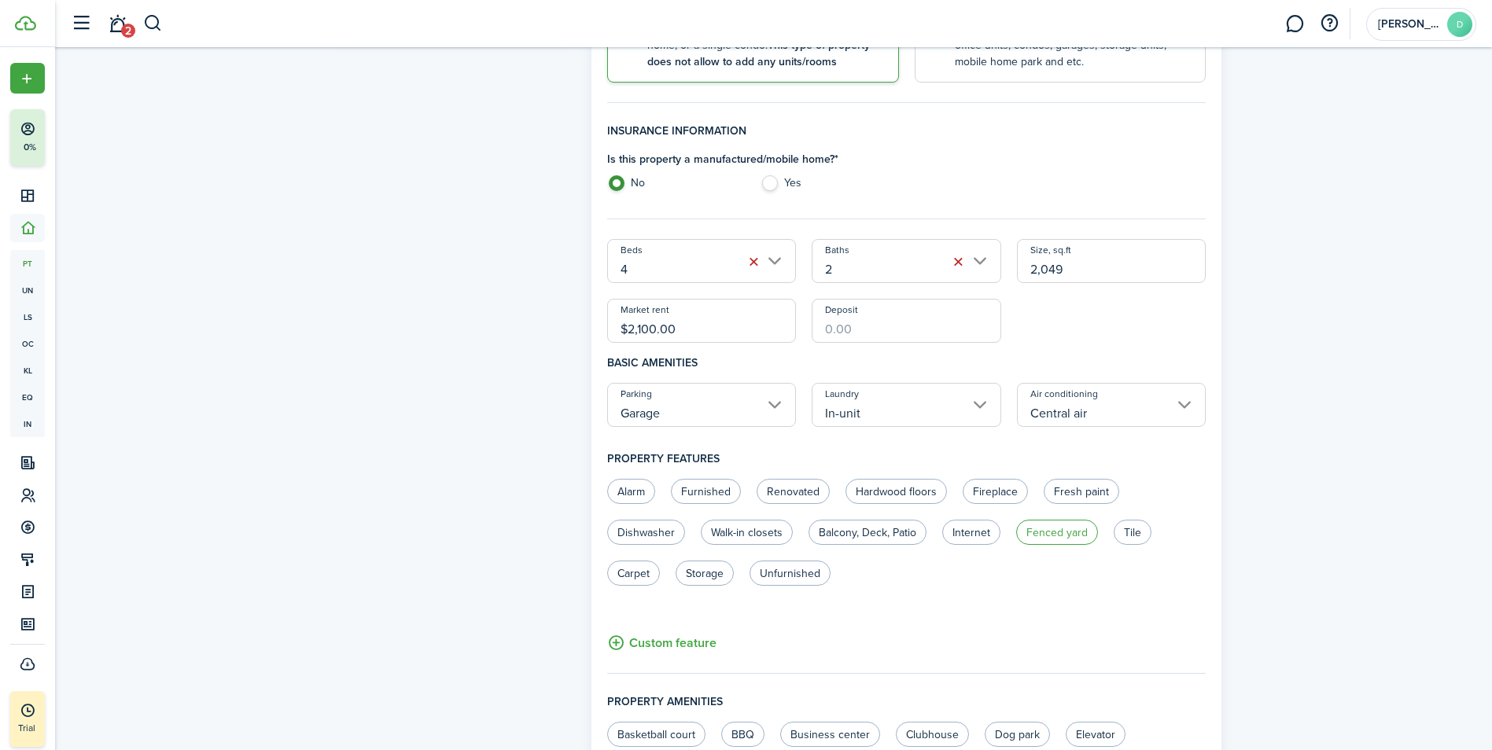
click at [1045, 526] on label "Fenced yard" at bounding box center [1057, 532] width 82 height 25
radio input "true"
click at [725, 537] on label "Walk-in closets" at bounding box center [747, 532] width 92 height 25
radio input "true"
click at [656, 534] on label "Dishwasher" at bounding box center [646, 532] width 78 height 25
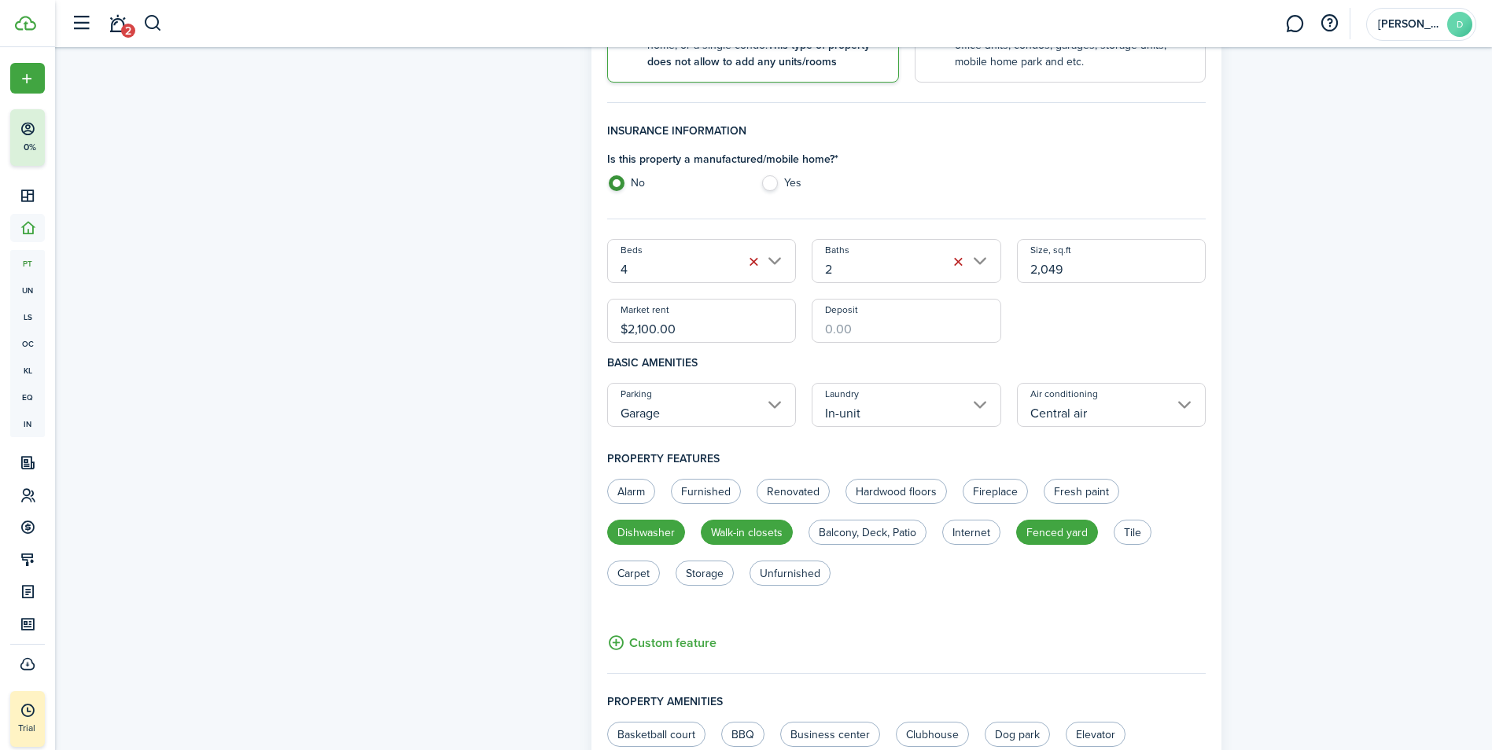
radio input "true"
click at [787, 579] on label "Unfurnished" at bounding box center [790, 573] width 81 height 25
radio input "true"
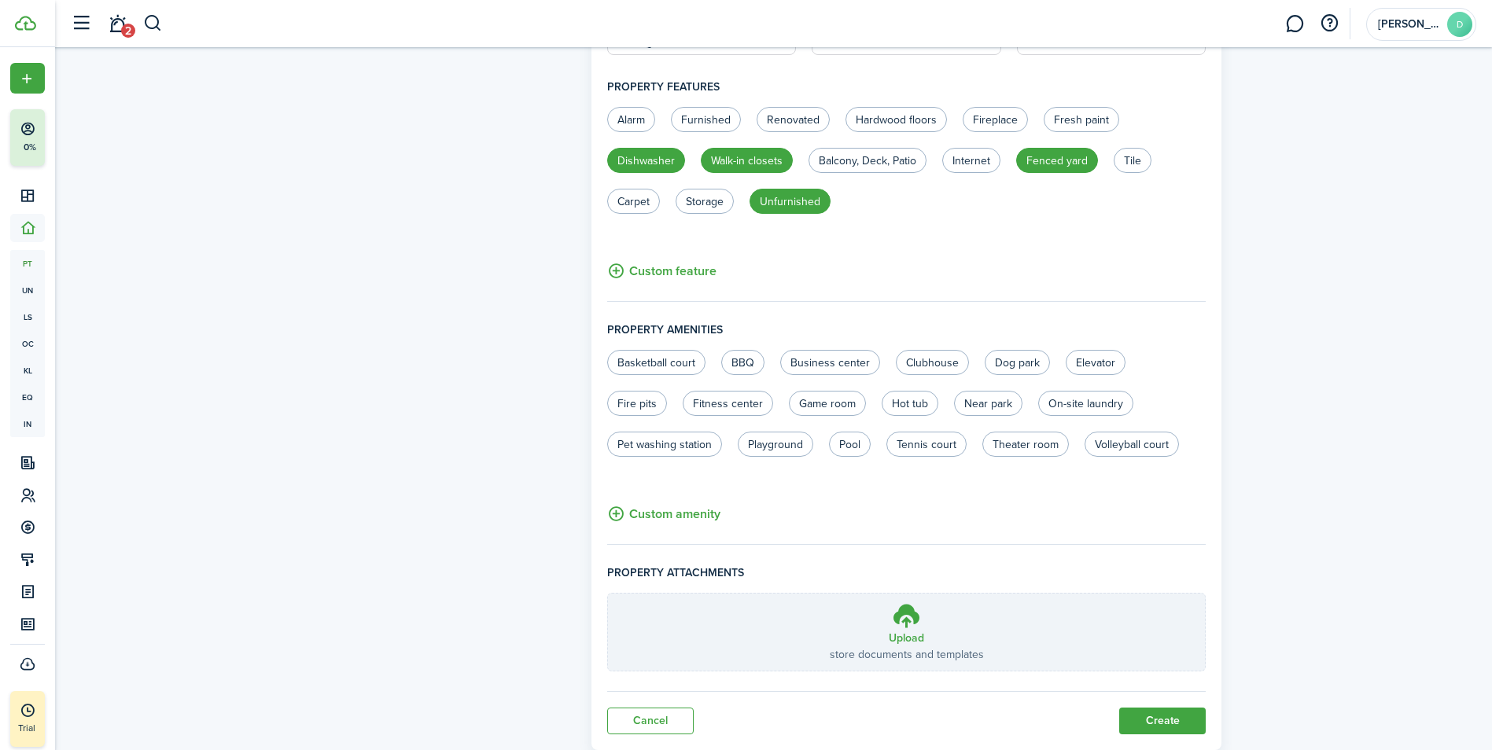
scroll to position [787, 0]
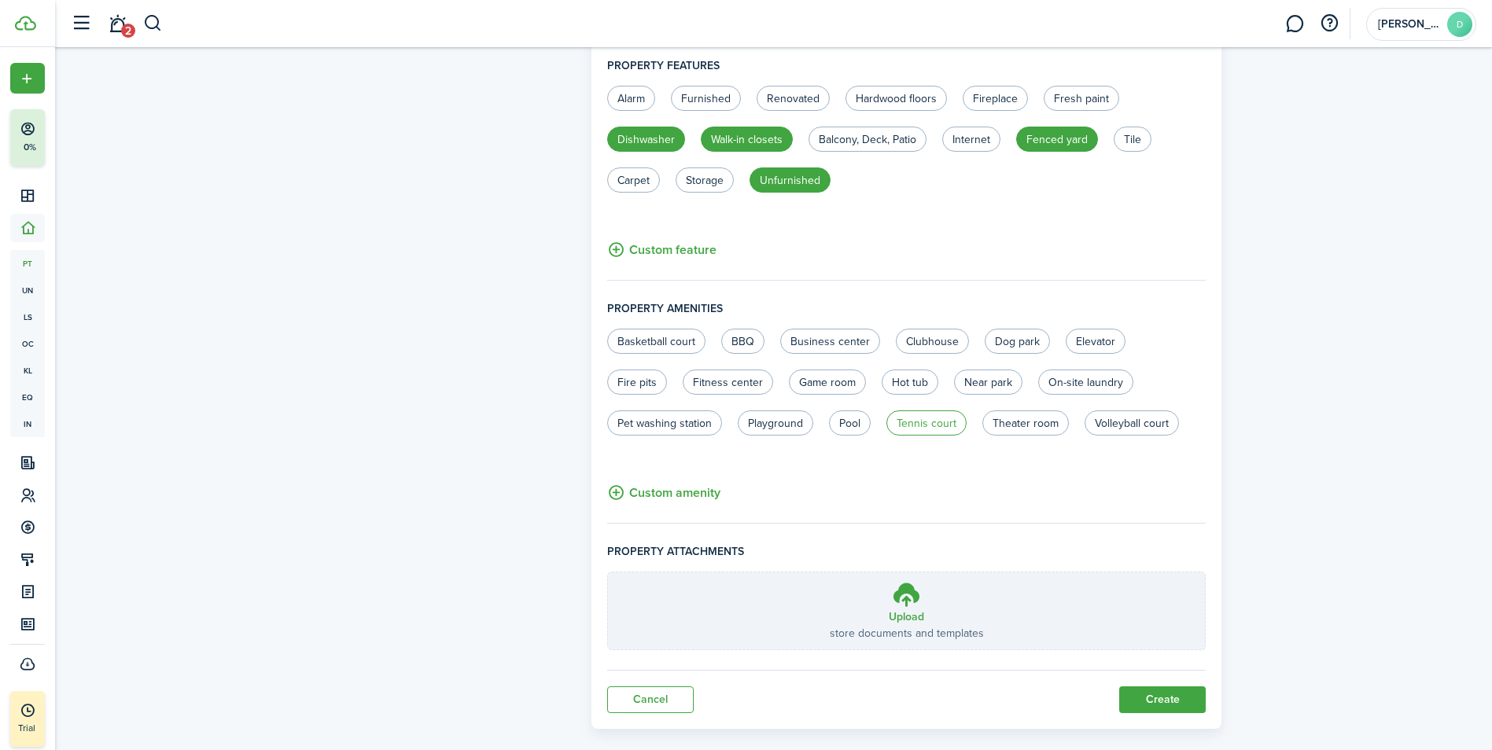
drag, startPoint x: 913, startPoint y: 427, endPoint x: 904, endPoint y: 426, distance: 9.5
click at [908, 426] on label "Tennis court" at bounding box center [926, 423] width 80 height 25
radio input "true"
click at [856, 428] on label "Pool" at bounding box center [850, 423] width 42 height 25
radio input "true"
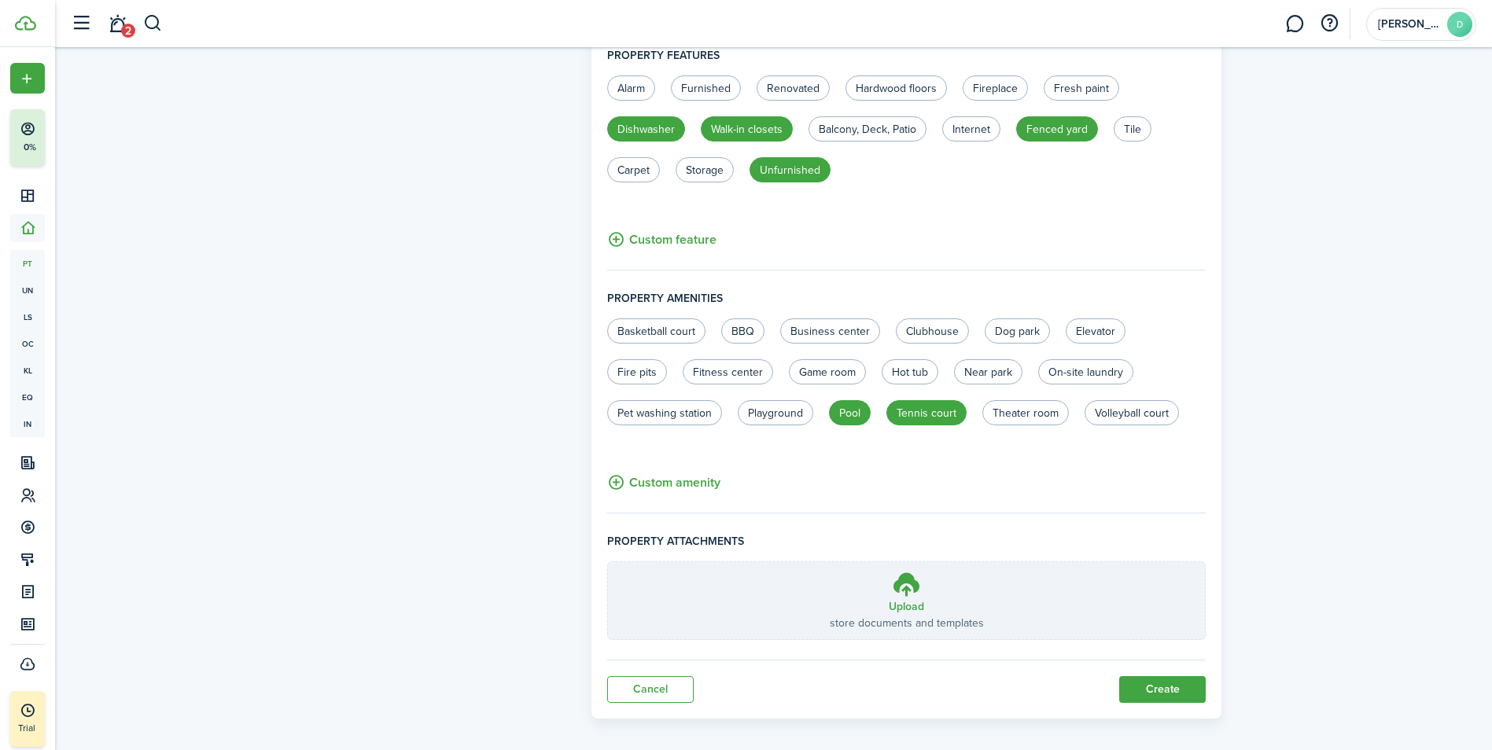
scroll to position [809, 0]
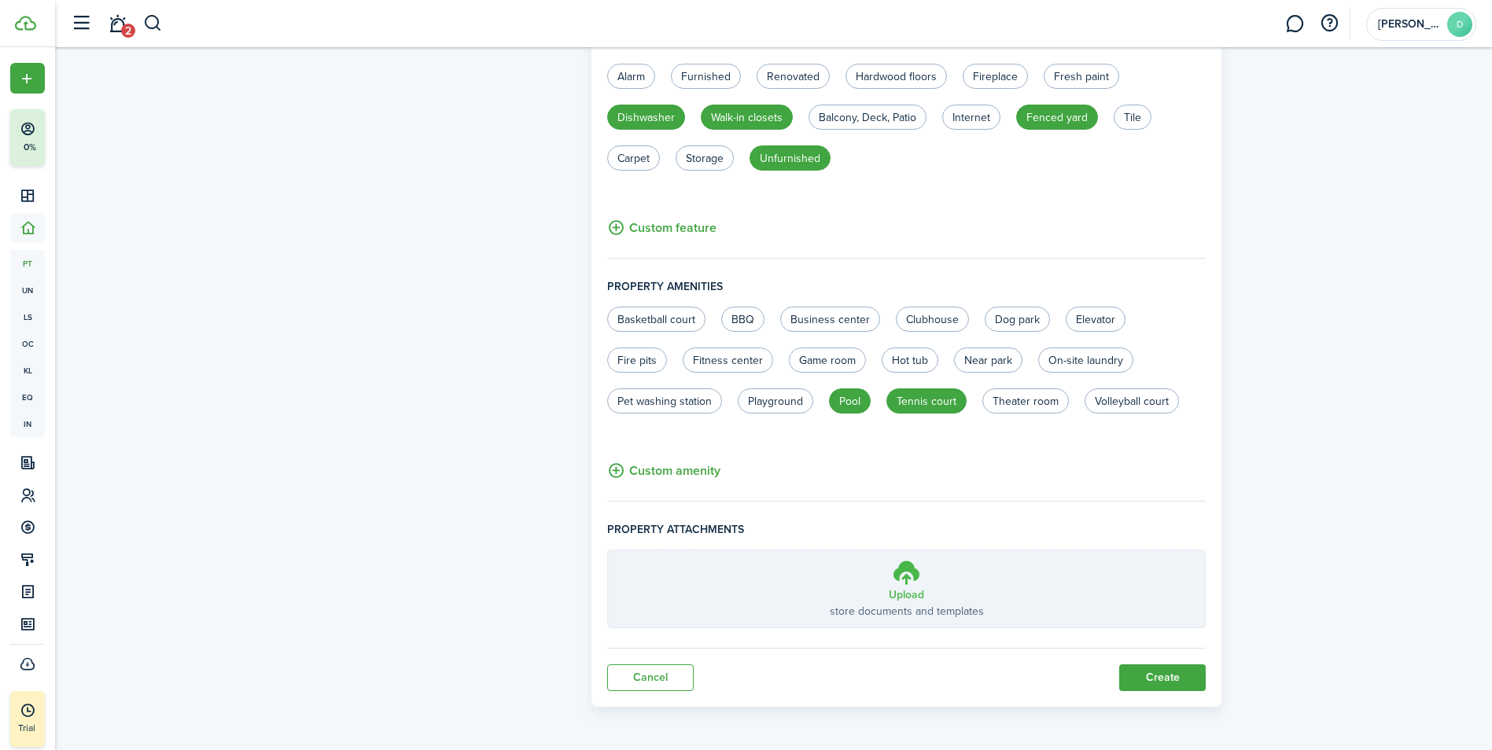
click at [805, 579] on label "Upload store documents and templates Choose file" at bounding box center [907, 589] width 598 height 77
click at [608, 551] on input "Upload store documents and templates Choose file" at bounding box center [608, 551] width 0 height 0
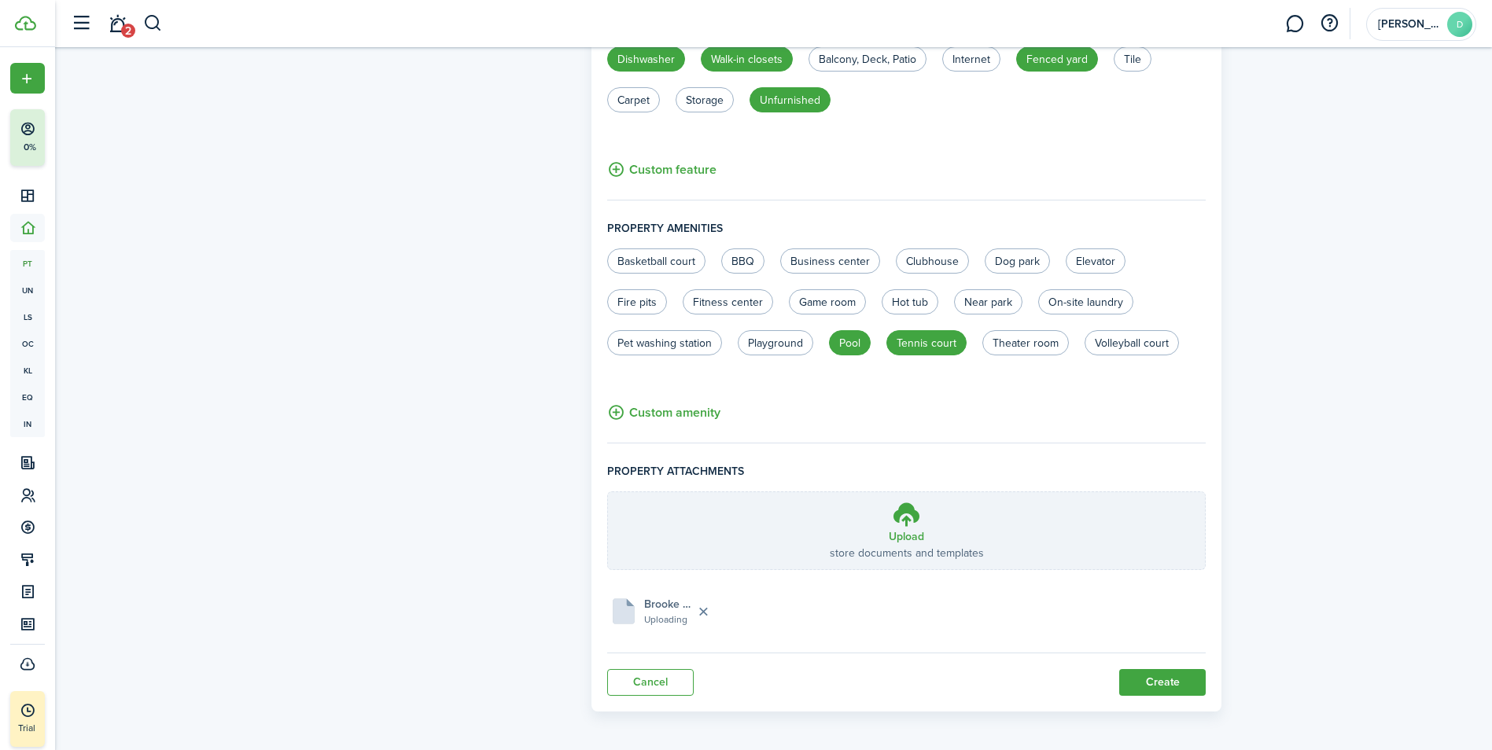
scroll to position [872, 0]
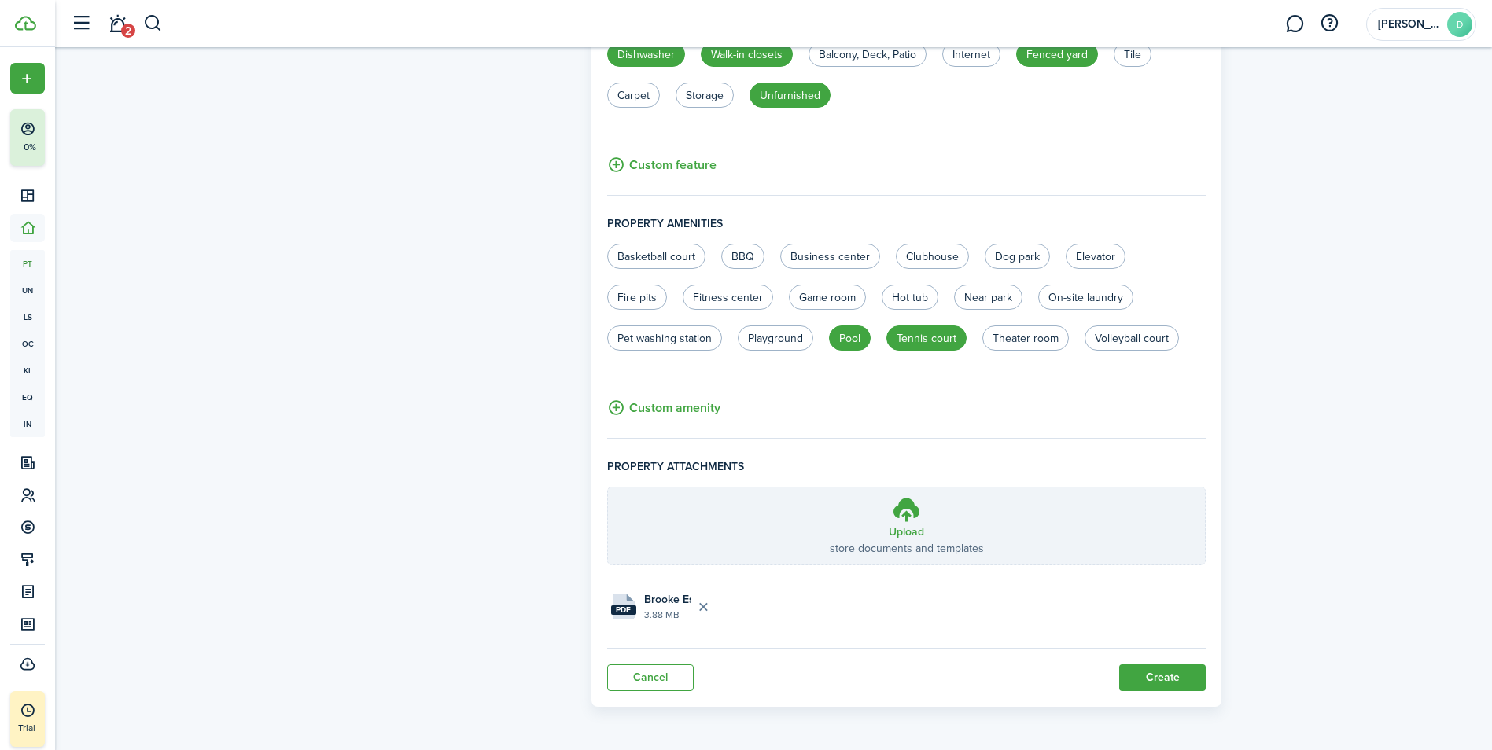
click at [1187, 673] on button "Create" at bounding box center [1162, 678] width 87 height 27
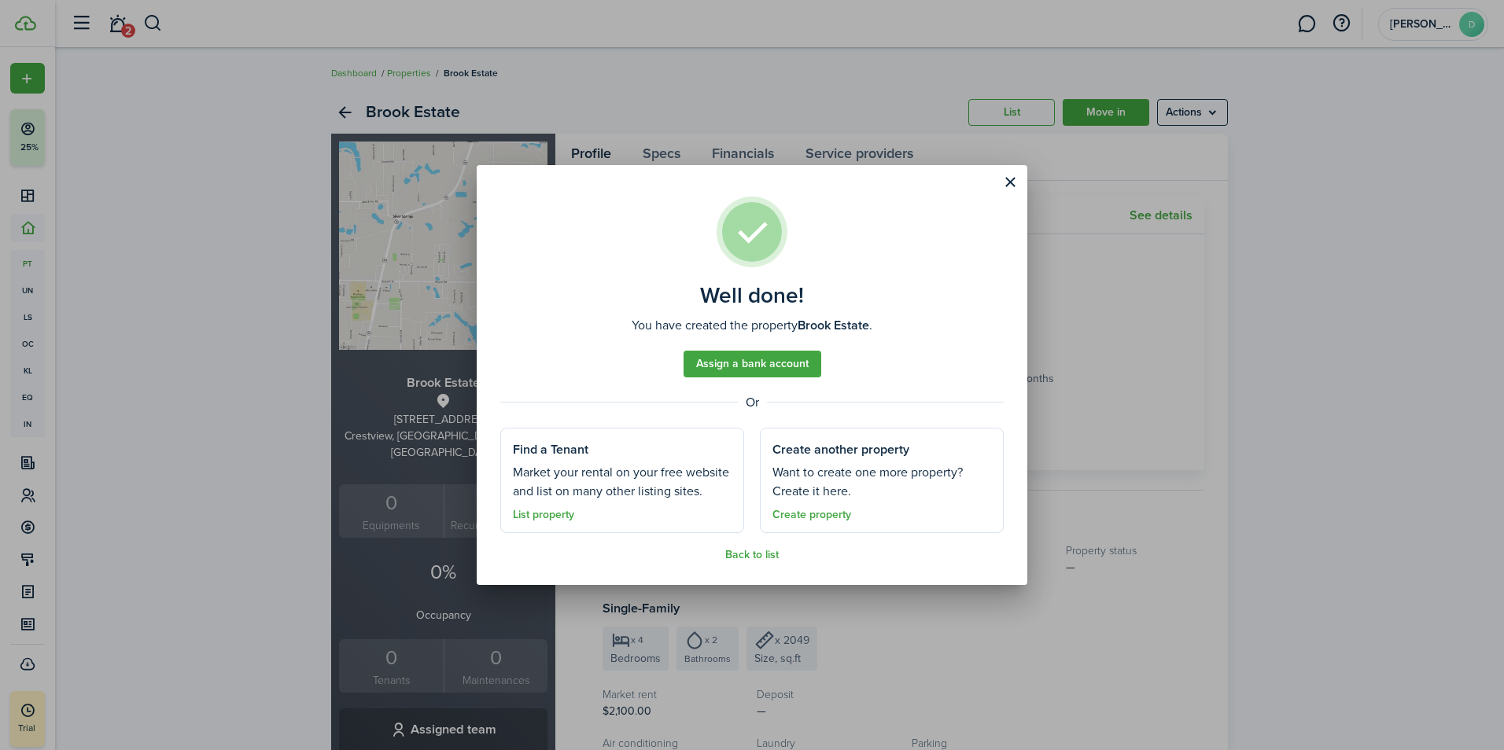
click at [1009, 183] on button "Close modal" at bounding box center [1010, 182] width 27 height 27
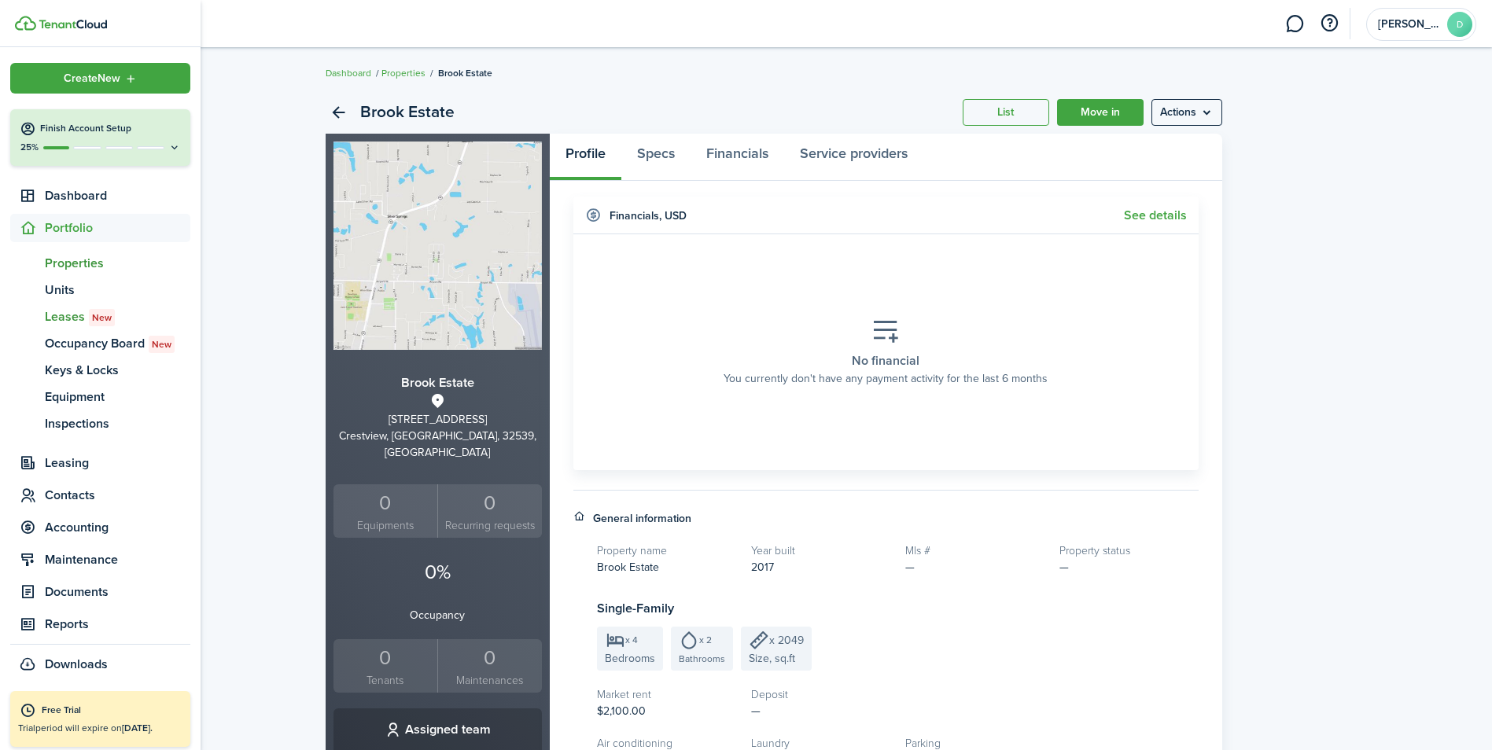
click at [92, 315] on span "New" at bounding box center [102, 318] width 20 height 14
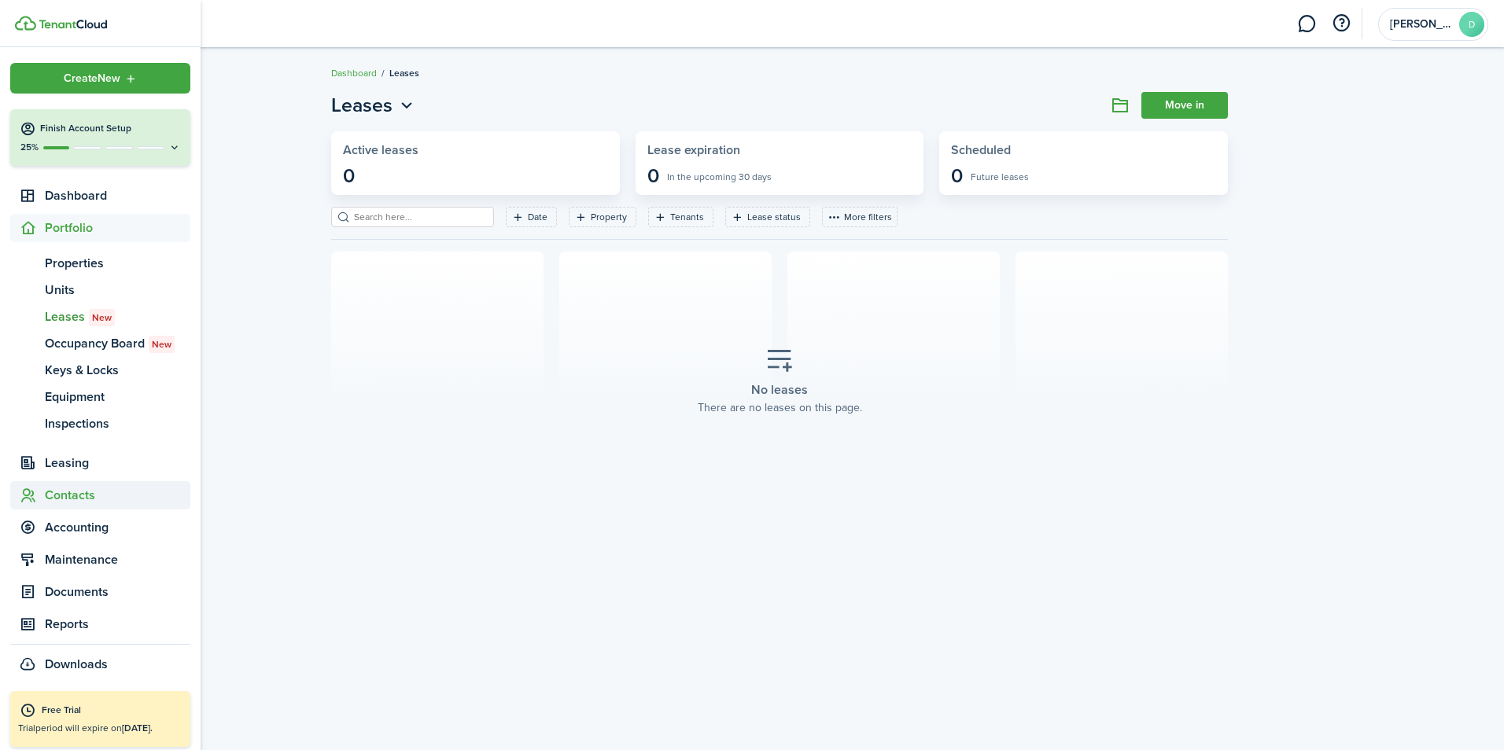
click at [95, 492] on span "Contacts" at bounding box center [118, 495] width 146 height 19
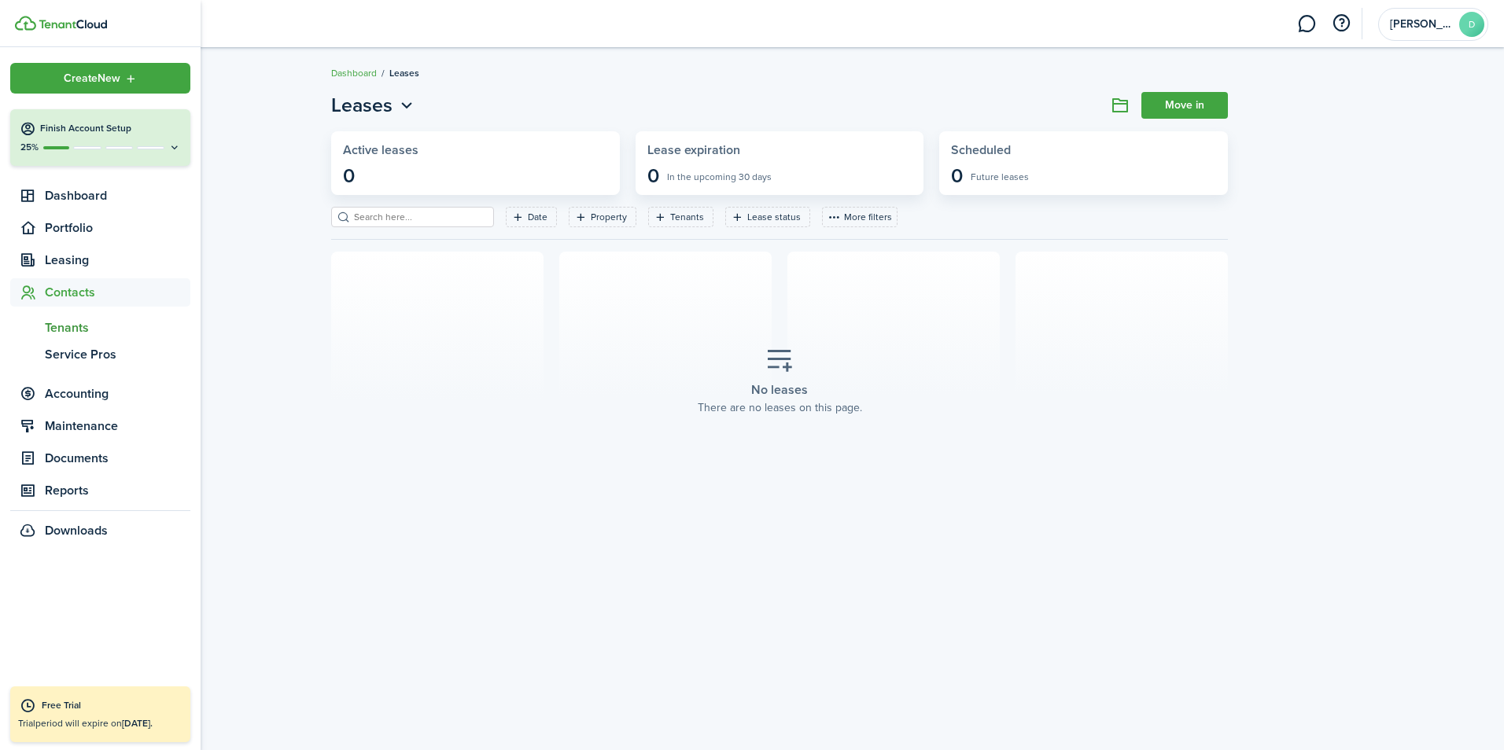
click at [90, 333] on span "Tenants" at bounding box center [118, 328] width 146 height 19
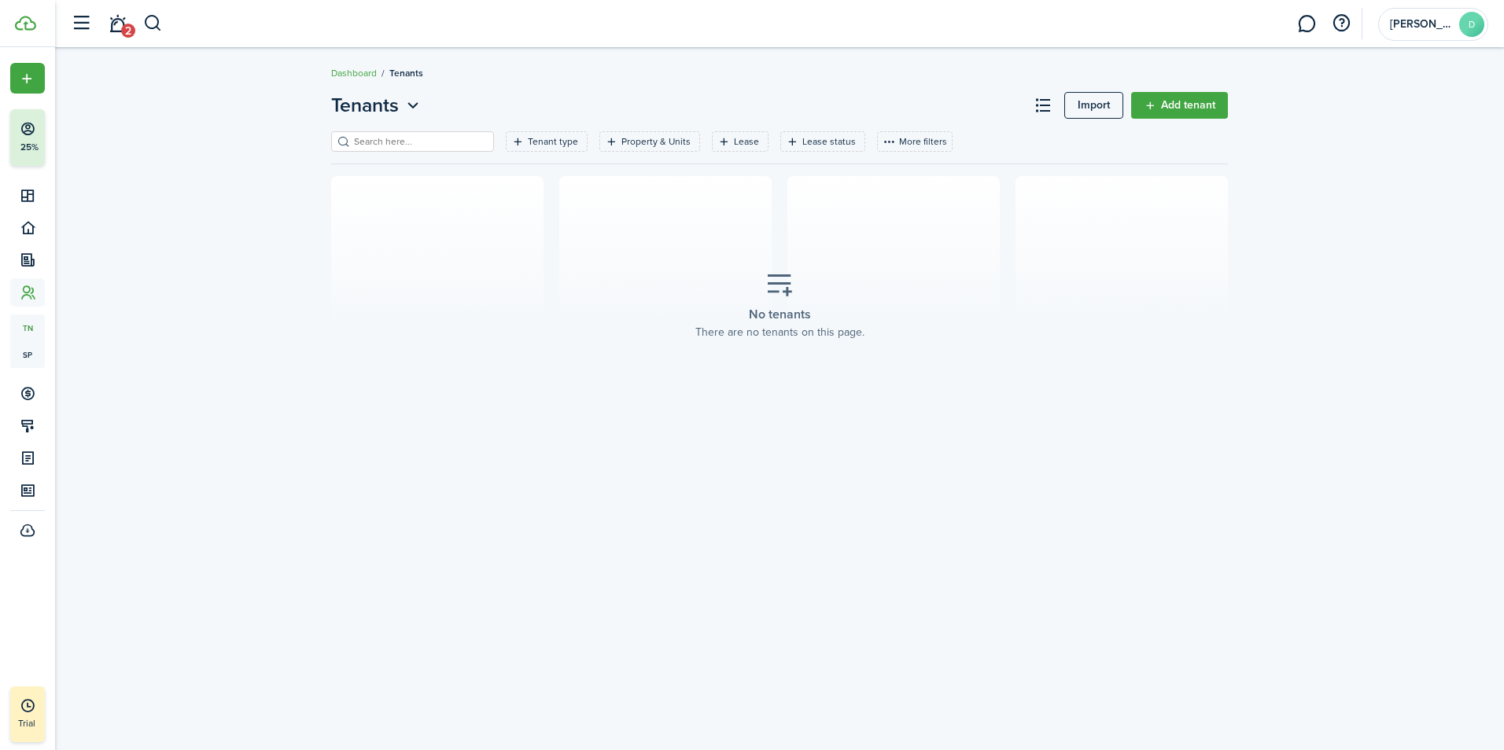
drag, startPoint x: 1192, startPoint y: 101, endPoint x: 1206, endPoint y: 101, distance: 13.4
click at [1192, 102] on link "Add tenant" at bounding box center [1179, 105] width 97 height 27
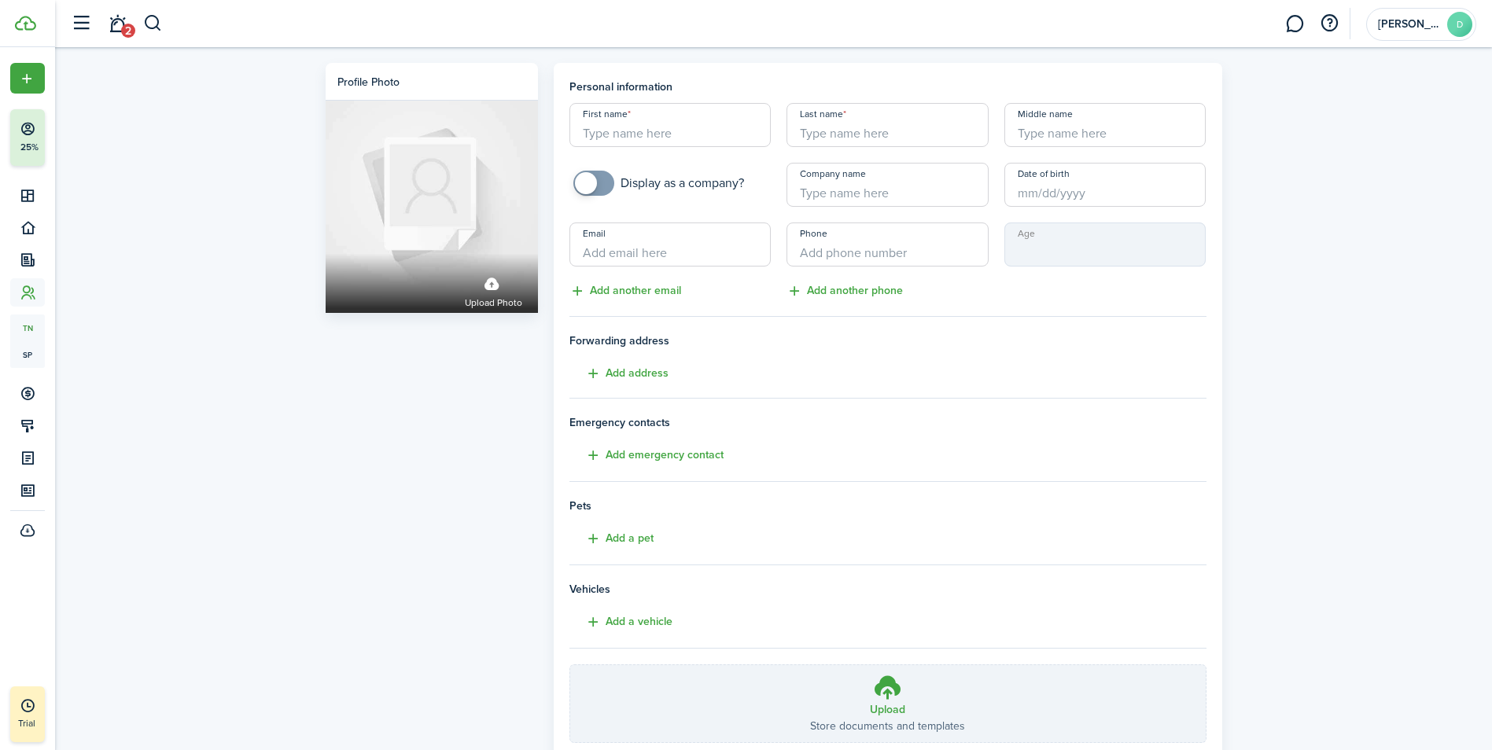
drag, startPoint x: 655, startPoint y: 127, endPoint x: 680, endPoint y: 134, distance: 25.4
click at [655, 127] on input "First name" at bounding box center [670, 125] width 202 height 44
click at [898, 120] on input "Last name" at bounding box center [888, 125] width 202 height 44
click at [1443, 347] on div "Profile photo Upload photo Personal information First name Last name Middle nam…" at bounding box center [773, 436] width 1437 height 779
click at [1058, 253] on mbsc-input "Age" at bounding box center [1105, 245] width 202 height 44
